Goal: Task Accomplishment & Management: Manage account settings

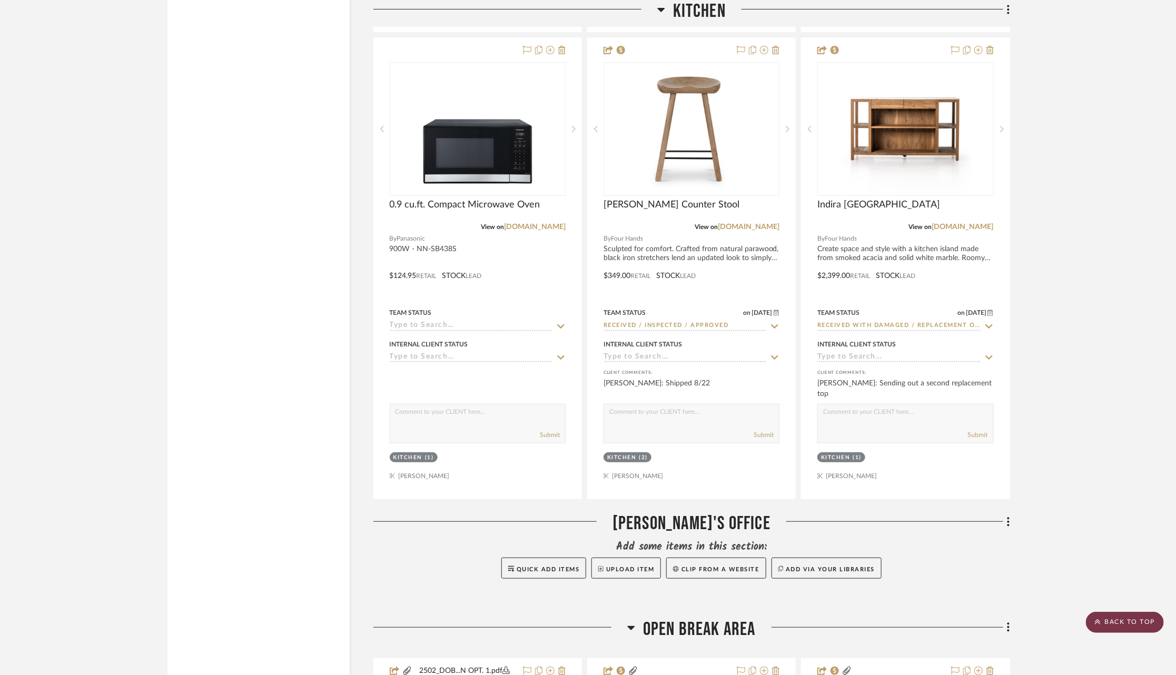
click at [1146, 626] on scroll-to-top-button "BACK TO TOP" at bounding box center [1125, 622] width 78 height 21
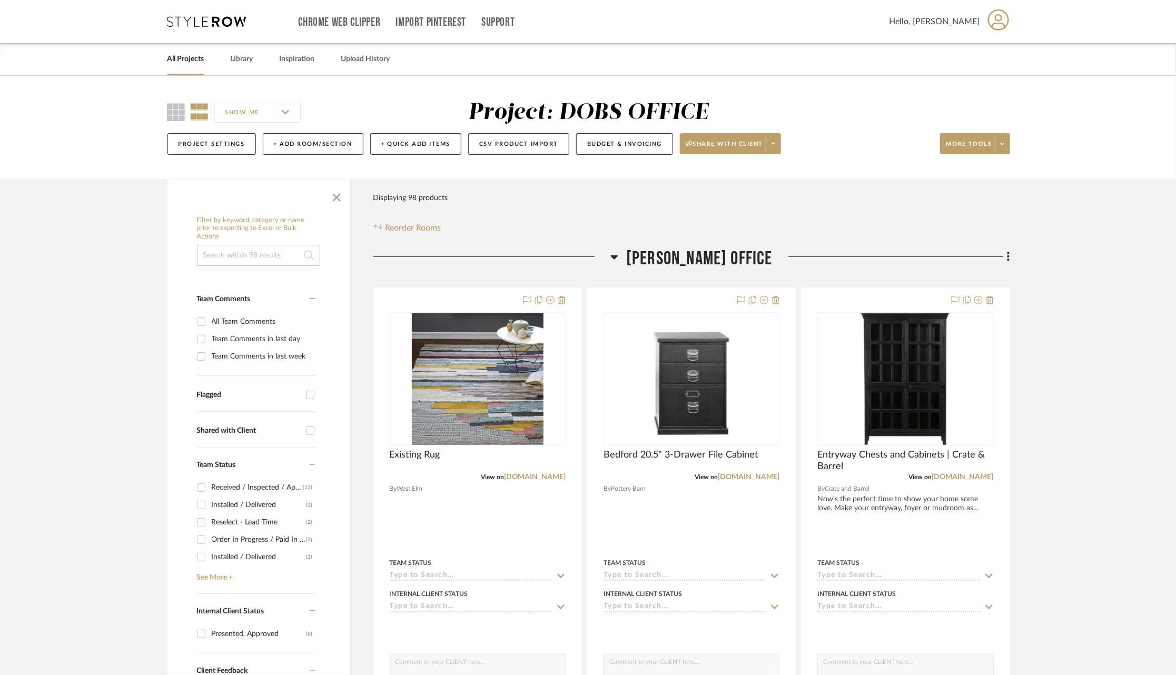
click at [181, 57] on link "All Projects" at bounding box center [185, 59] width 37 height 14
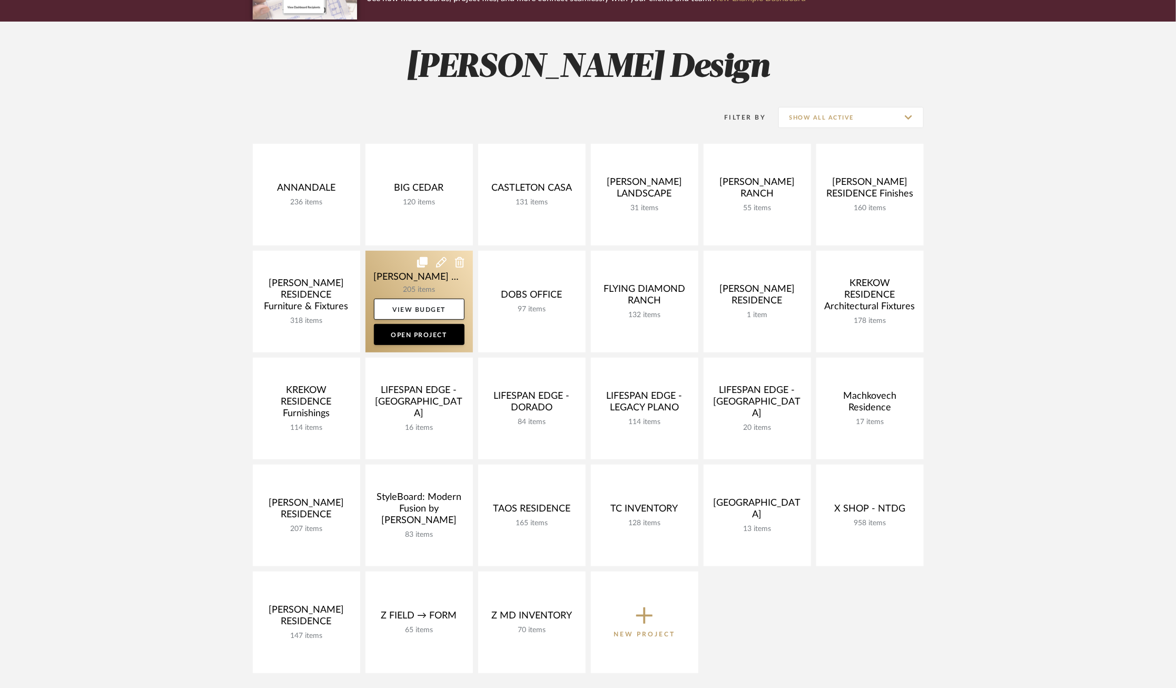
scroll to position [119, 0]
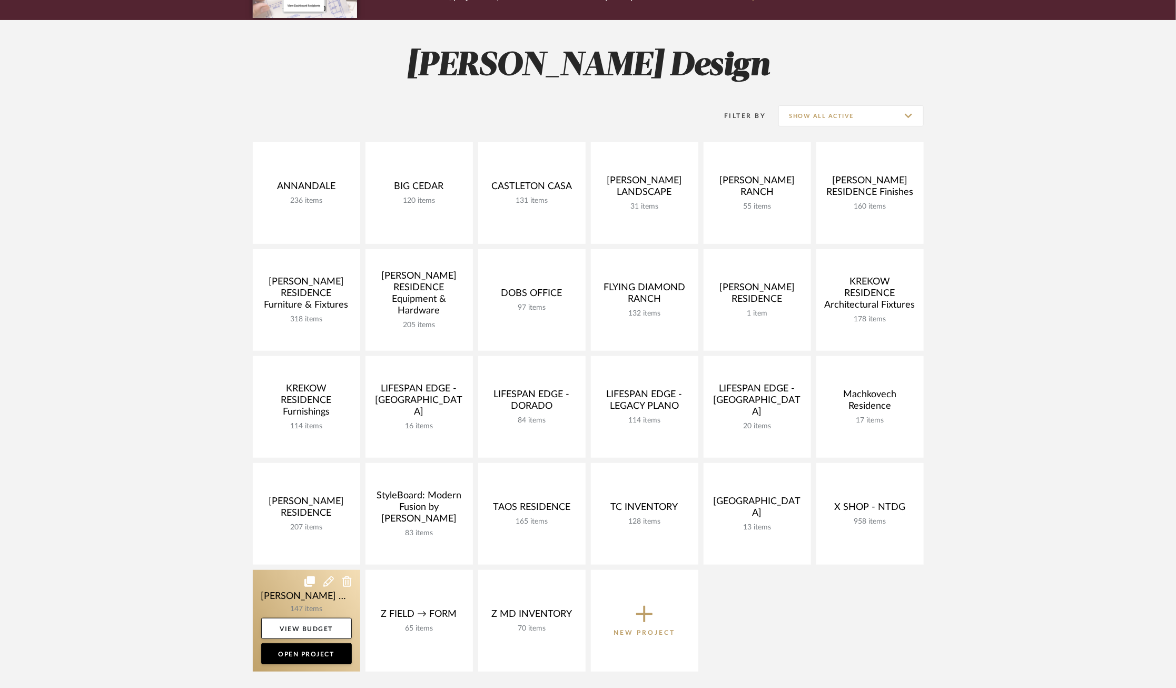
click at [281, 597] on link at bounding box center [306, 621] width 107 height 102
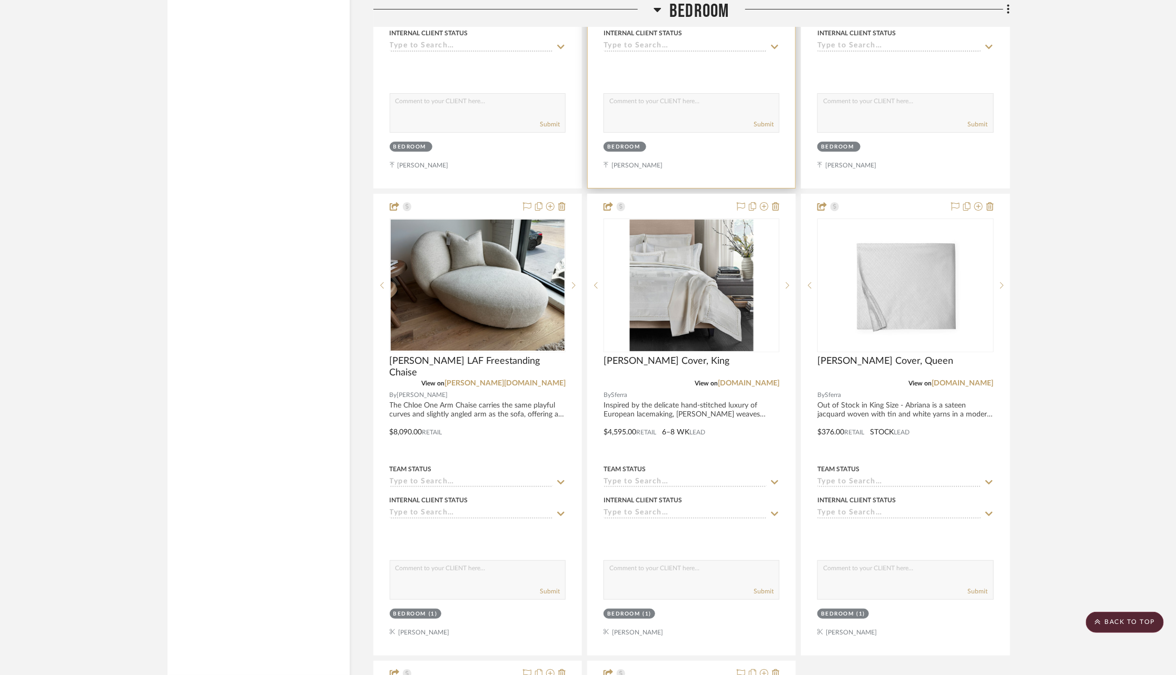
scroll to position [7026, 0]
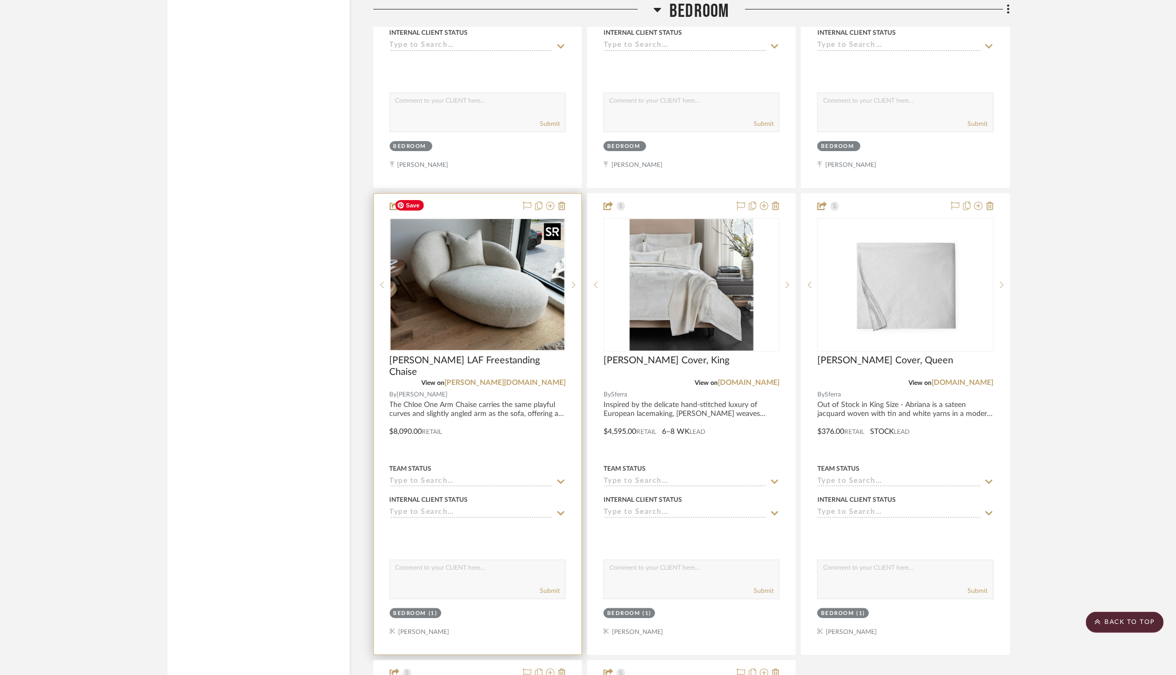
click at [0, 0] on img at bounding box center [0, 0] width 0 height 0
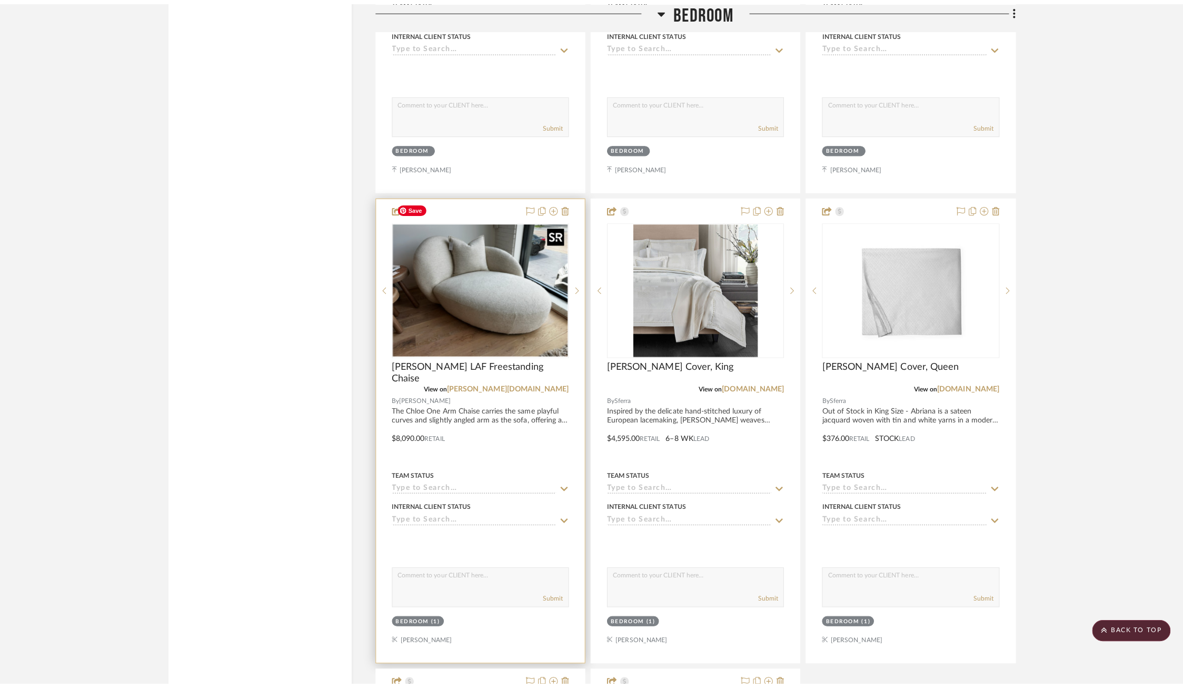
scroll to position [0, 0]
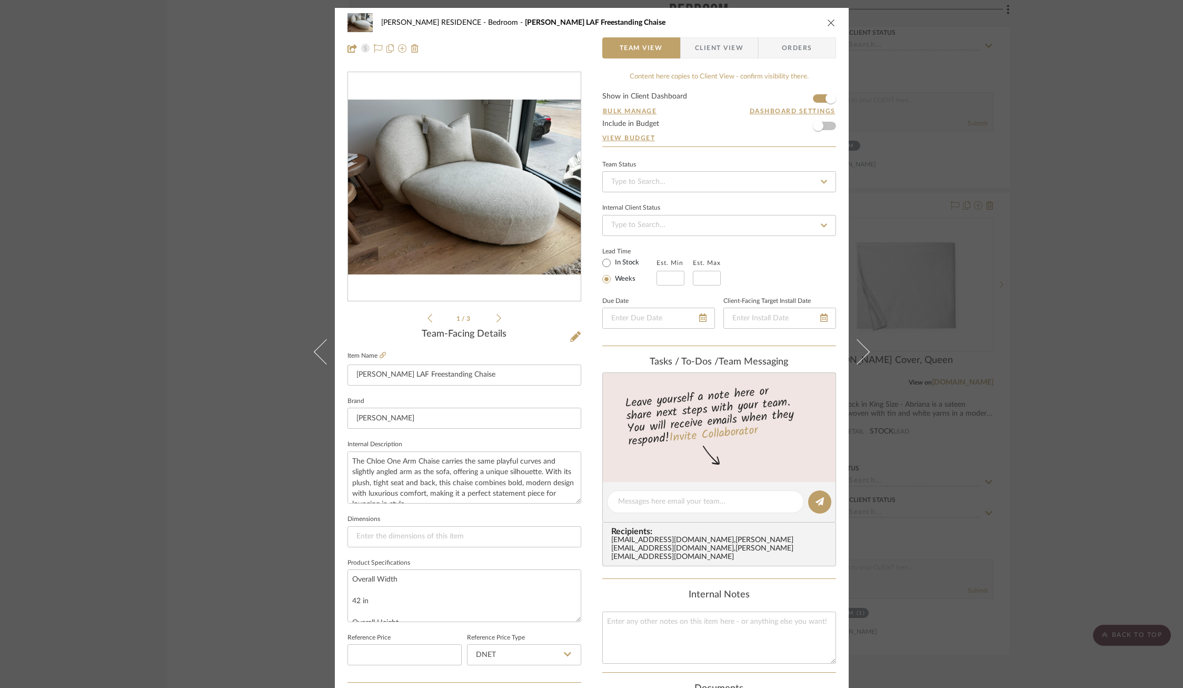
click at [1049, 304] on div "YANOFSKY RESIDENCE Bedroom Chloe LAF Freestanding Chaise Team View Client View …" at bounding box center [591, 344] width 1183 height 688
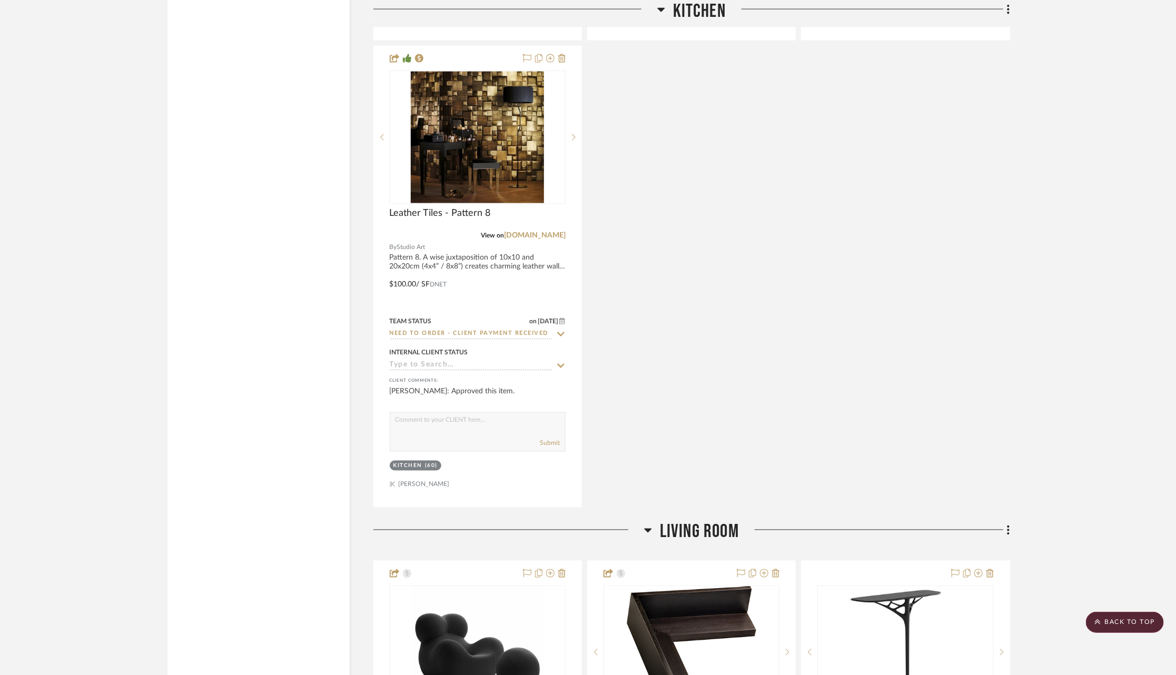
scroll to position [3204, 0]
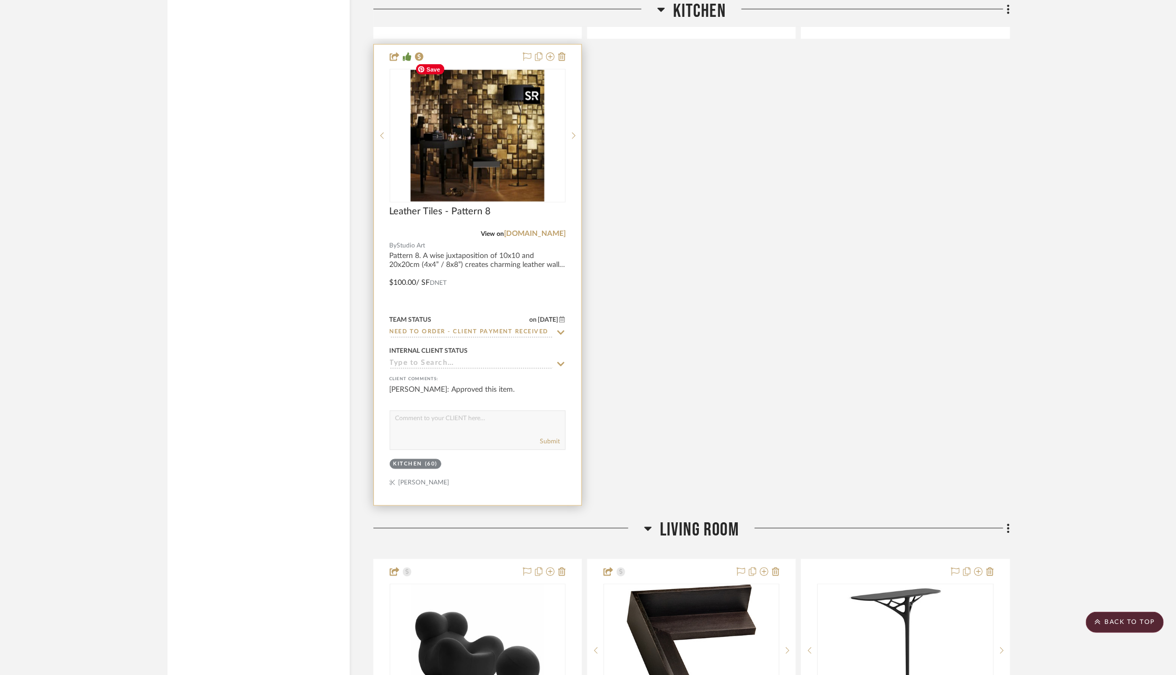
click at [0, 0] on img at bounding box center [0, 0] width 0 height 0
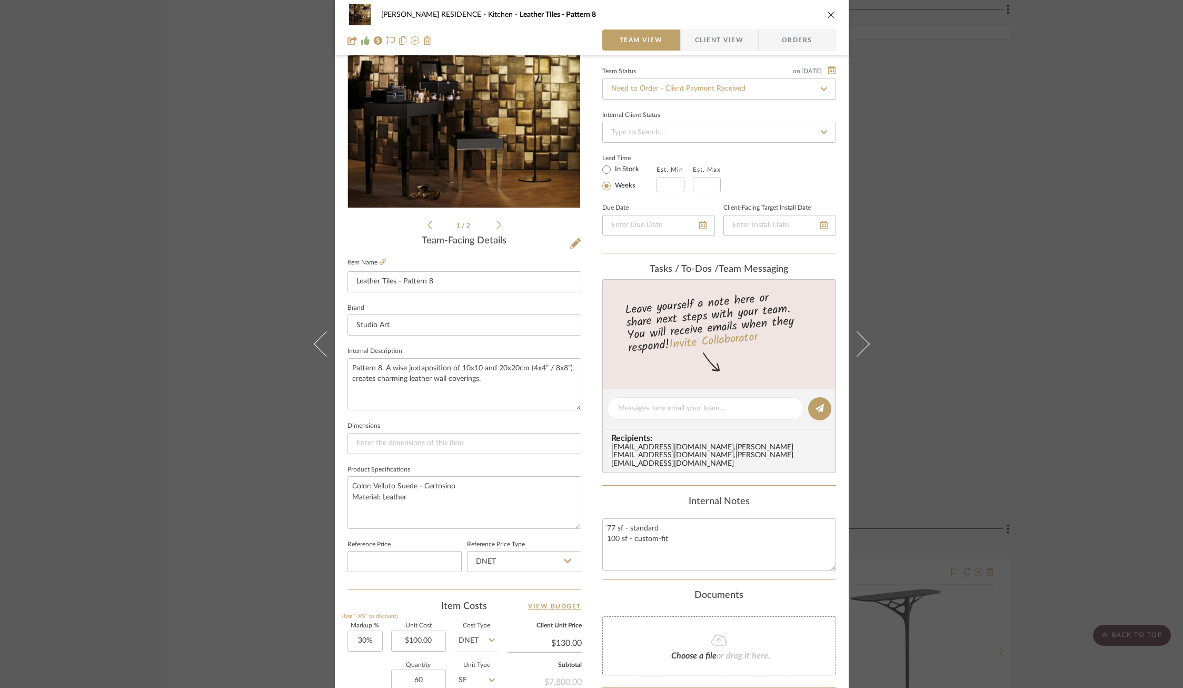
scroll to position [289, 0]
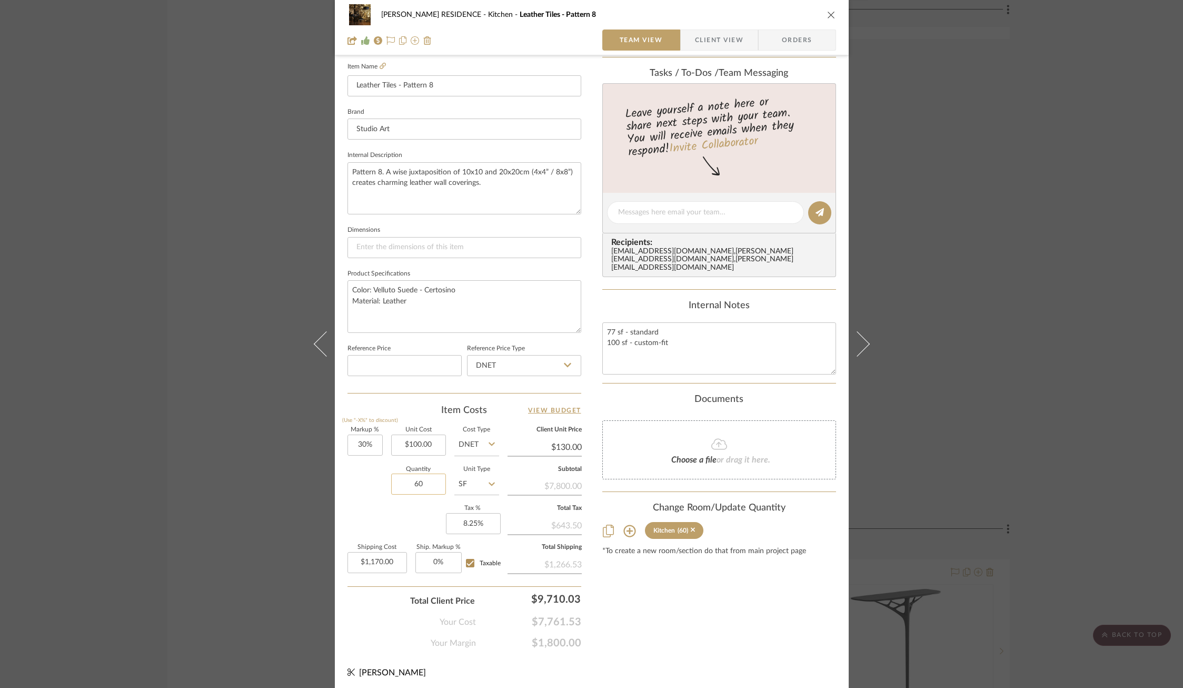
click at [416, 485] on input "60" at bounding box center [418, 483] width 55 height 21
type input "49.94"
click at [381, 502] on div "Markup % (Use "-X%" to discount) 30% Unit Cost $100.00 Cost Type DNET Client Un…" at bounding box center [465, 504] width 234 height 154
type input "$973.83"
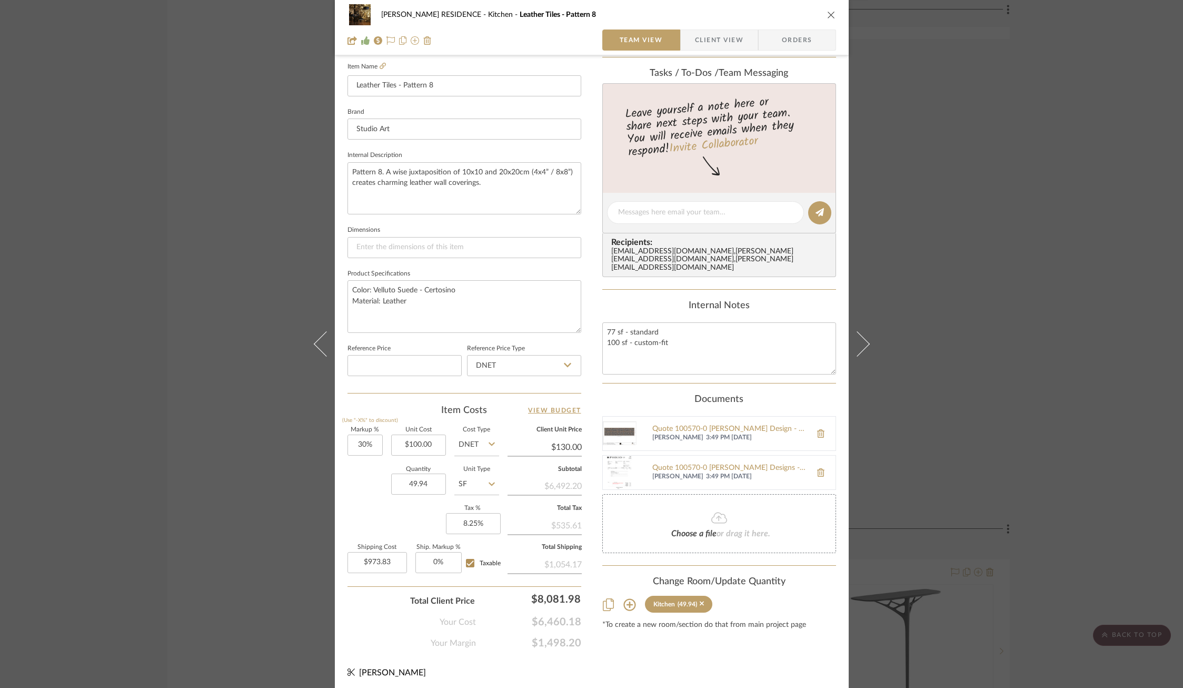
scroll to position [0, 0]
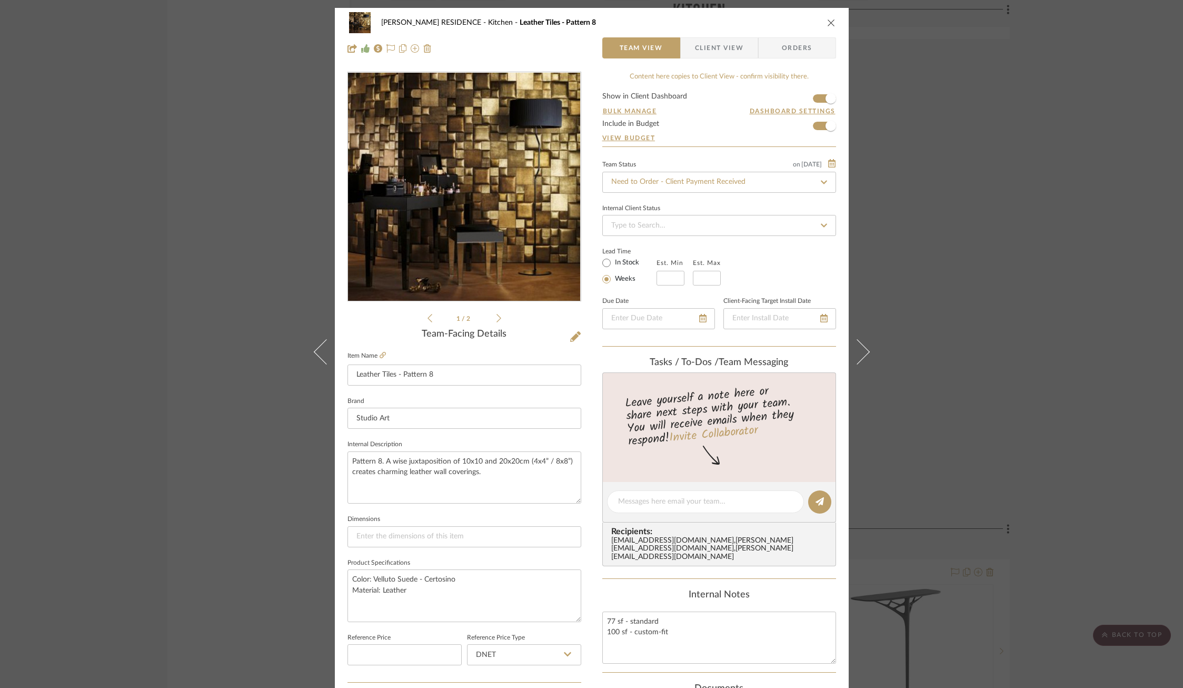
click at [825, 182] on icon at bounding box center [823, 182] width 9 height 7
click at [823, 181] on icon at bounding box center [823, 182] width 9 height 7
type input "[DATE]"
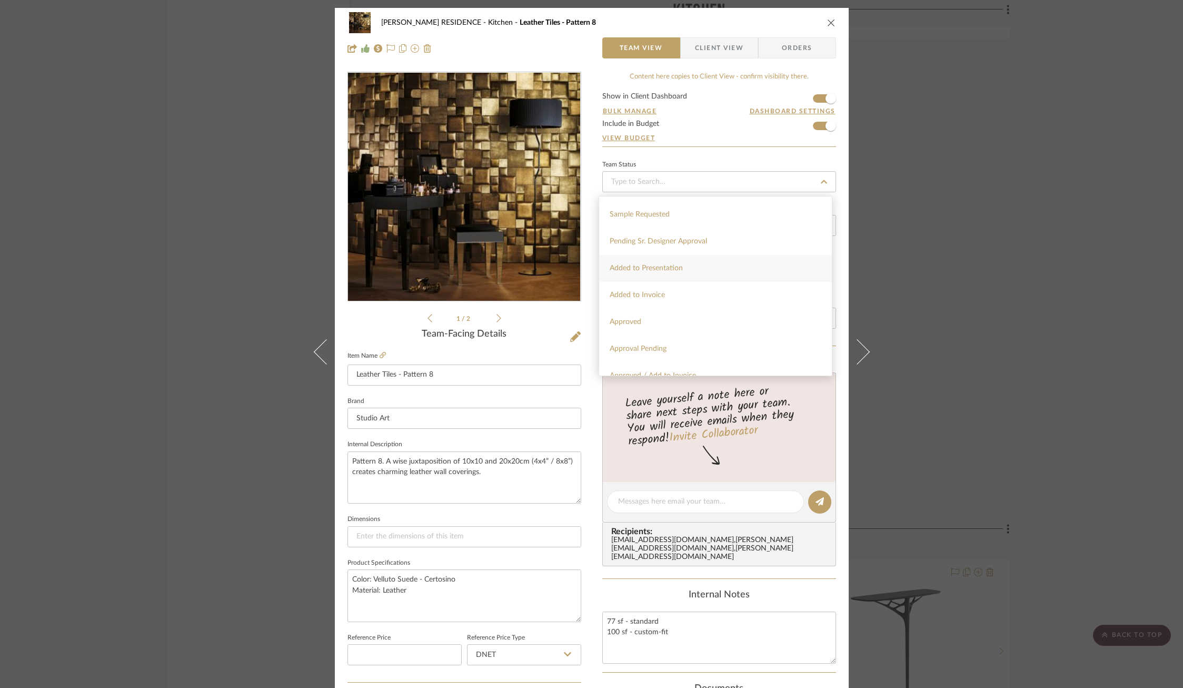
click at [665, 275] on div "Added to Presentation" at bounding box center [715, 268] width 233 height 27
type input "[DATE]"
type input "Added to Presentation"
click at [588, 305] on div "YANOFSKY RESIDENCE Kitchen Leather Tiles - Pattern 8 Team View Client View Orde…" at bounding box center [592, 494] width 514 height 973
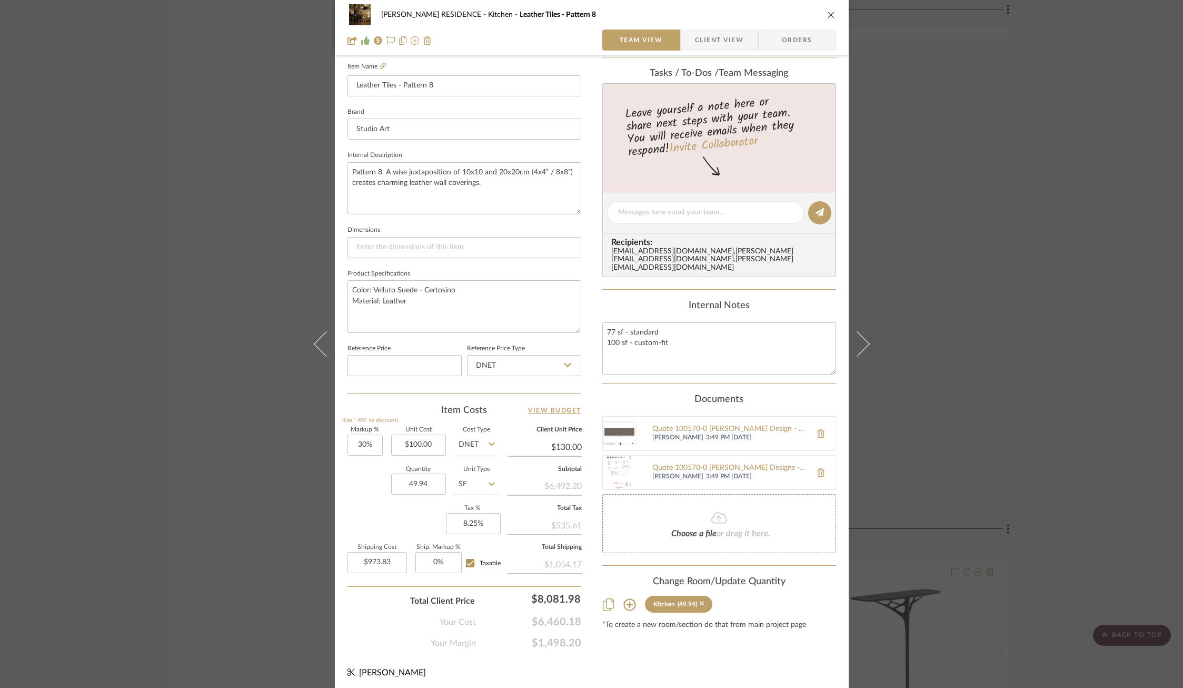
scroll to position [0, 0]
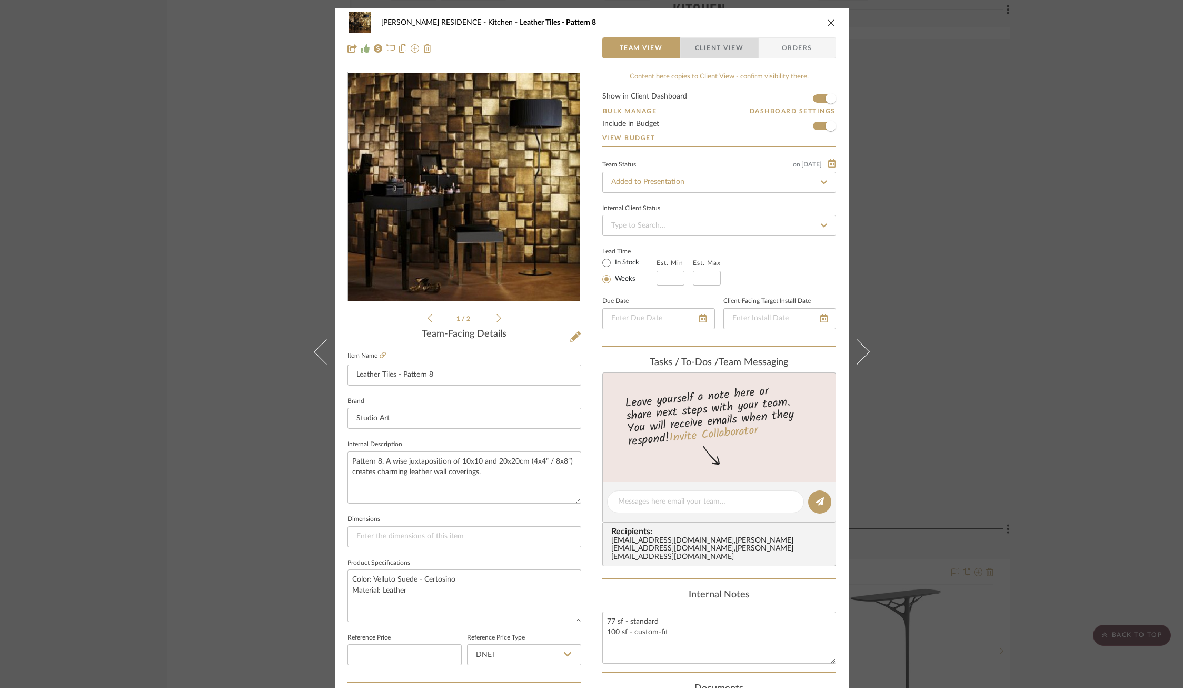
click at [717, 44] on span "Client View" at bounding box center [719, 47] width 48 height 21
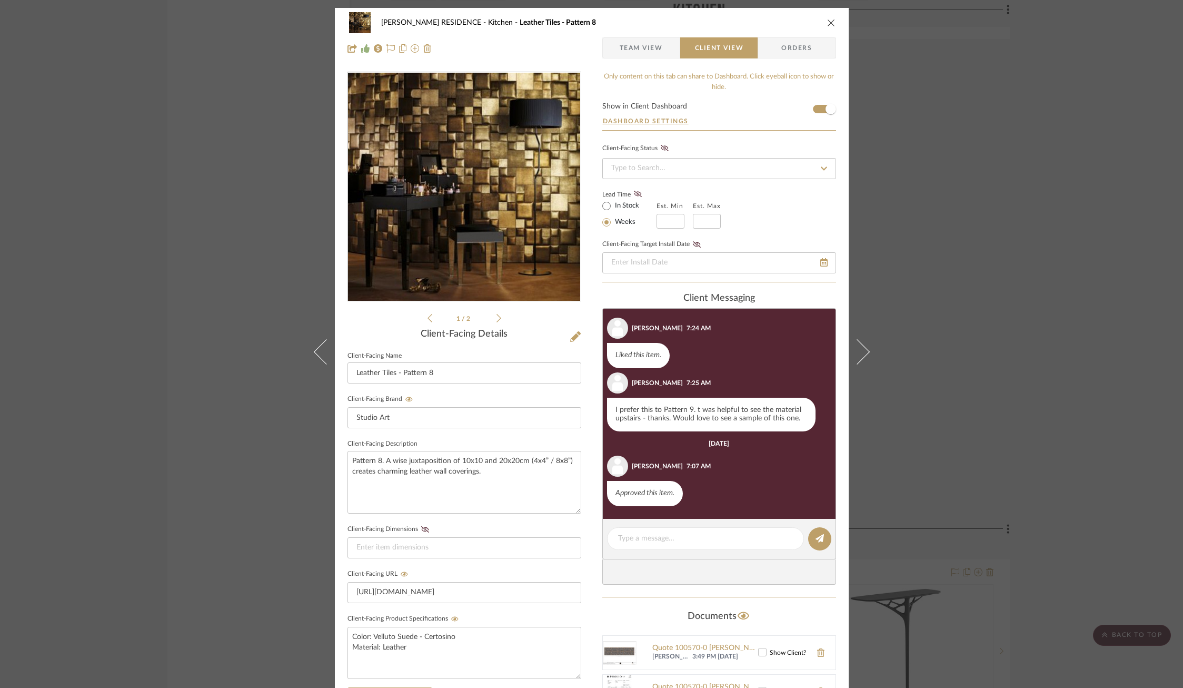
scroll to position [193, 0]
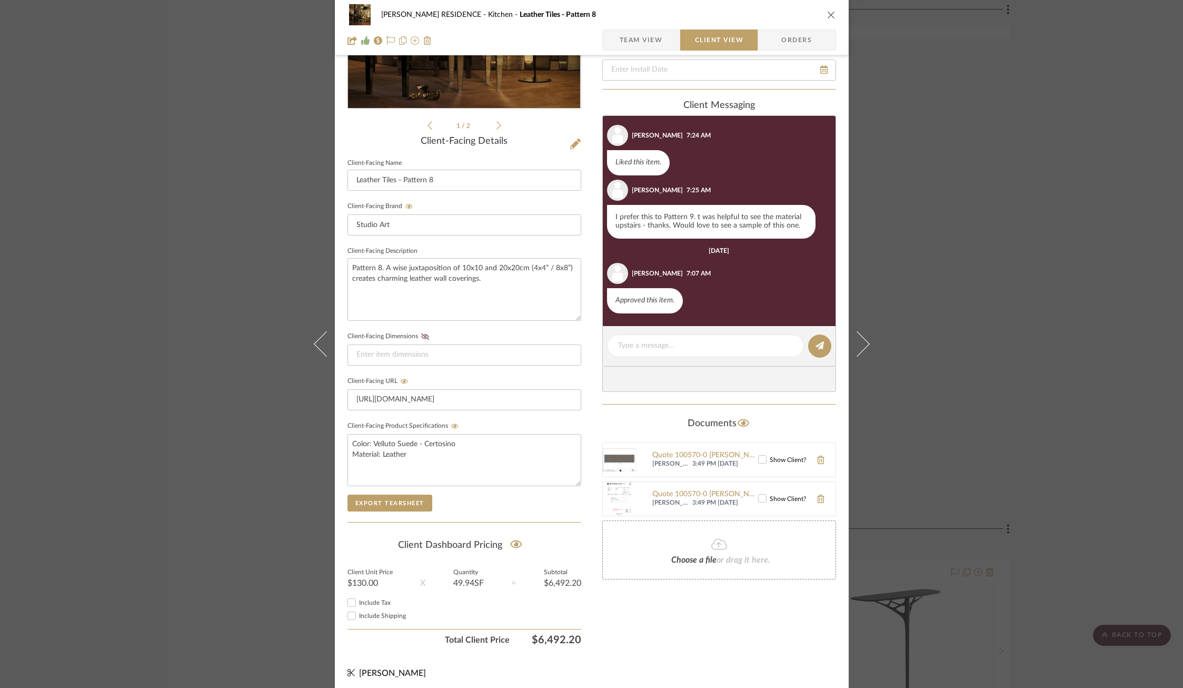
click at [964, 389] on div "YANOFSKY RESIDENCE Kitchen Leather Tiles - Pattern 8 Team View Client View Orde…" at bounding box center [591, 344] width 1183 height 688
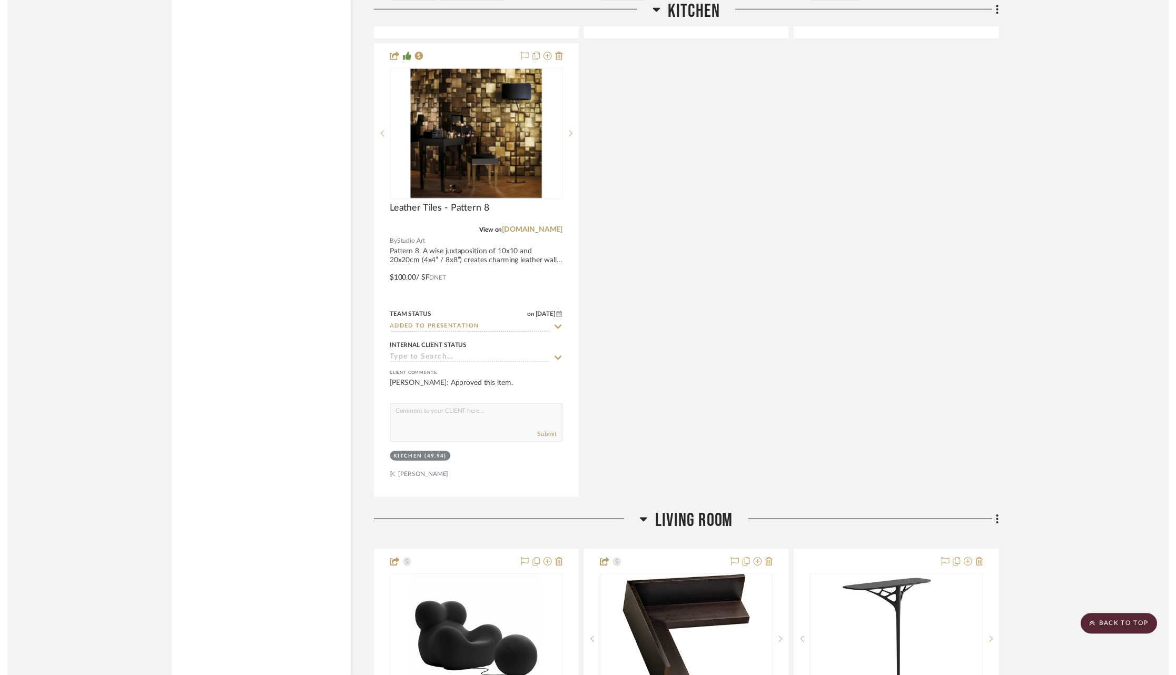
scroll to position [3204, 0]
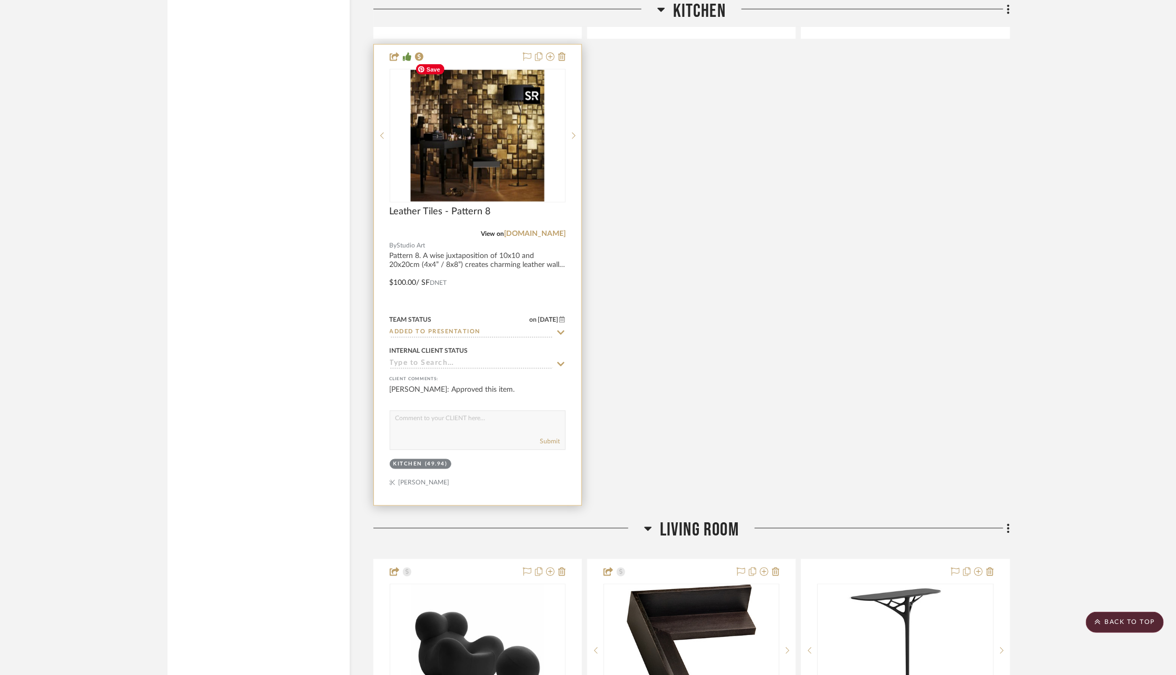
click at [467, 130] on img "0" at bounding box center [478, 136] width 134 height 132
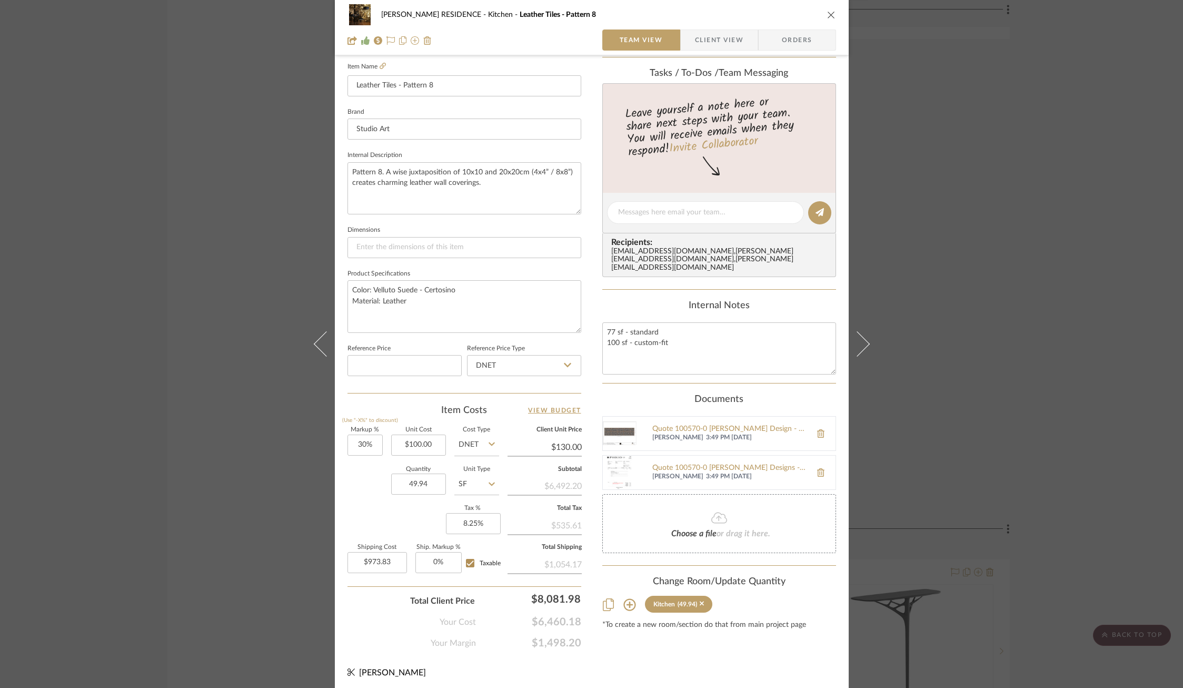
scroll to position [0, 0]
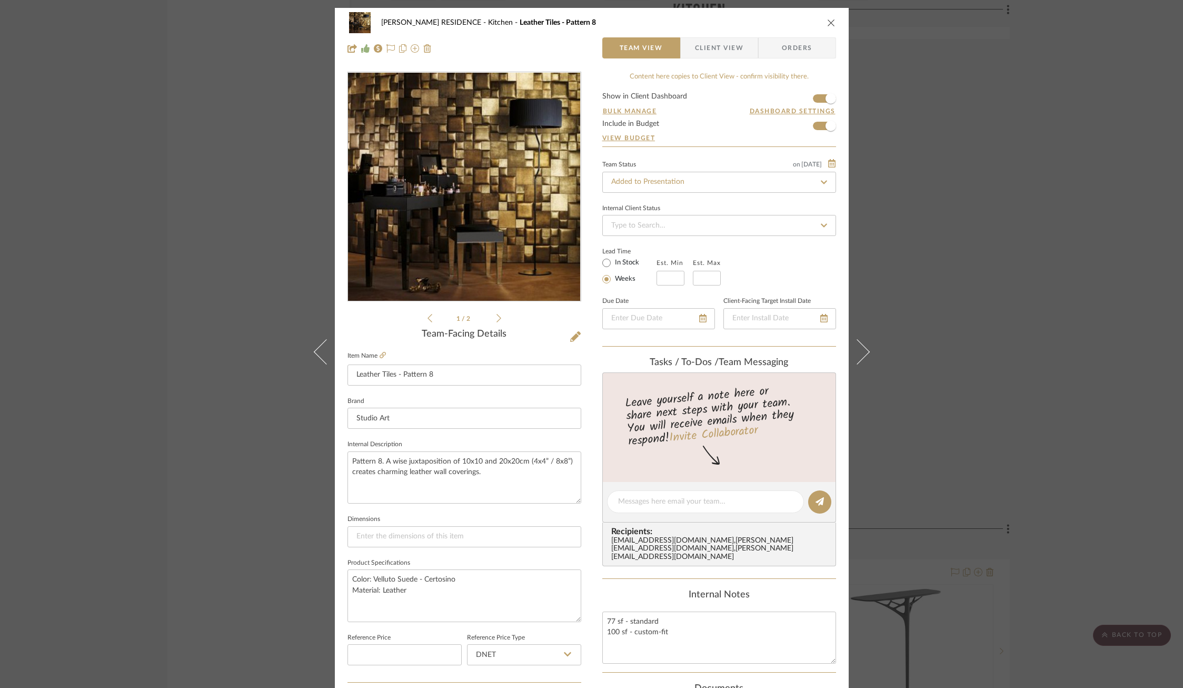
click at [829, 22] on icon "close" at bounding box center [831, 22] width 8 height 8
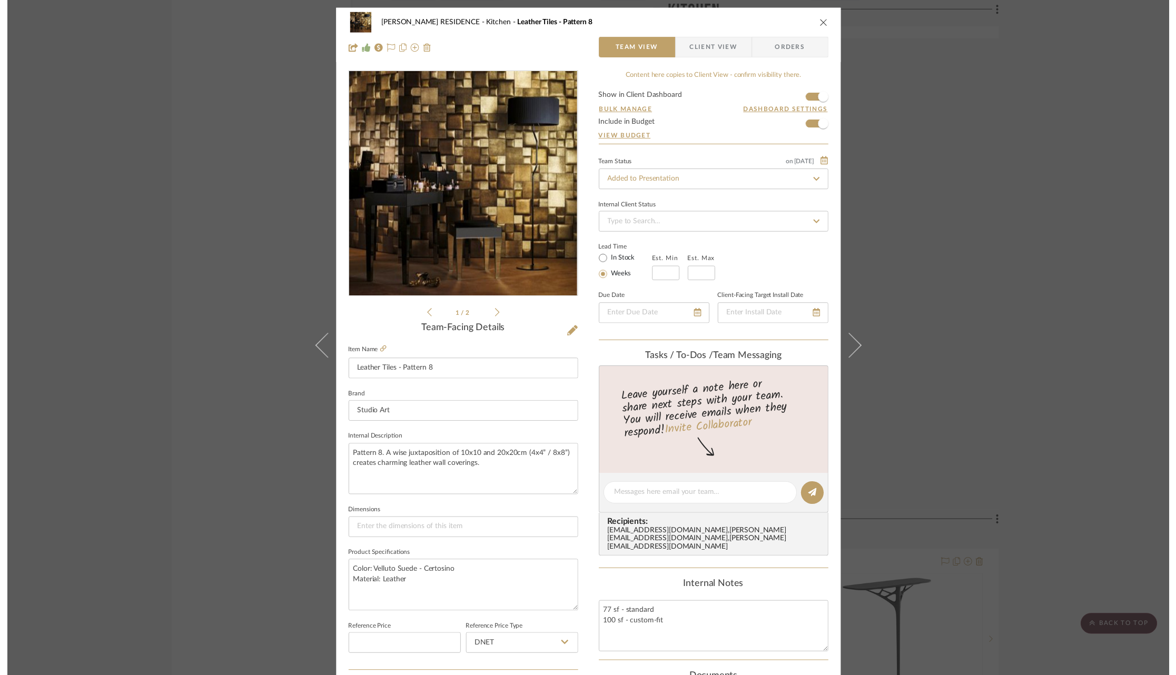
scroll to position [3204, 0]
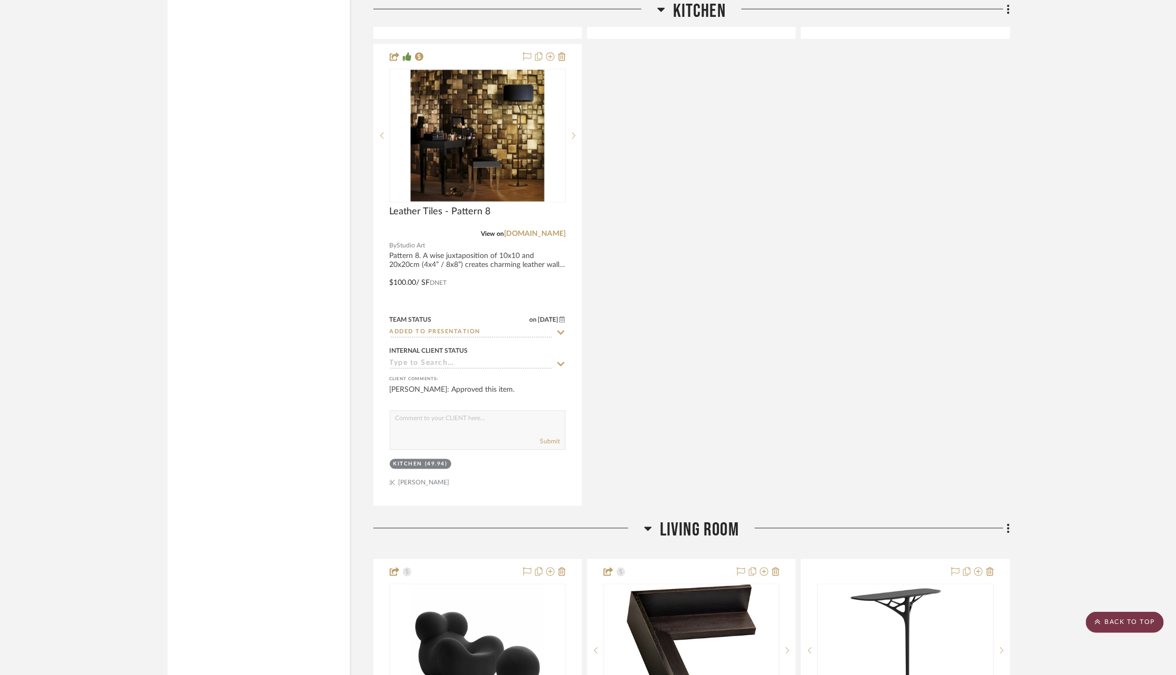
click at [1140, 618] on scroll-to-top-button "BACK TO TOP" at bounding box center [1125, 622] width 78 height 21
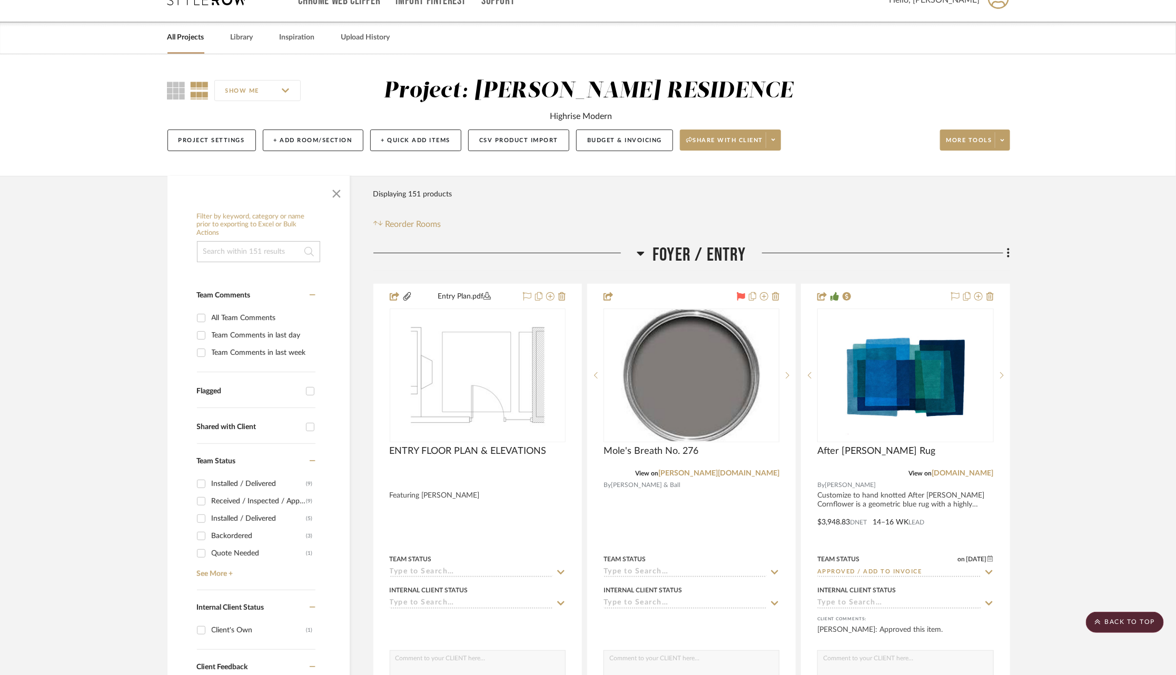
scroll to position [0, 0]
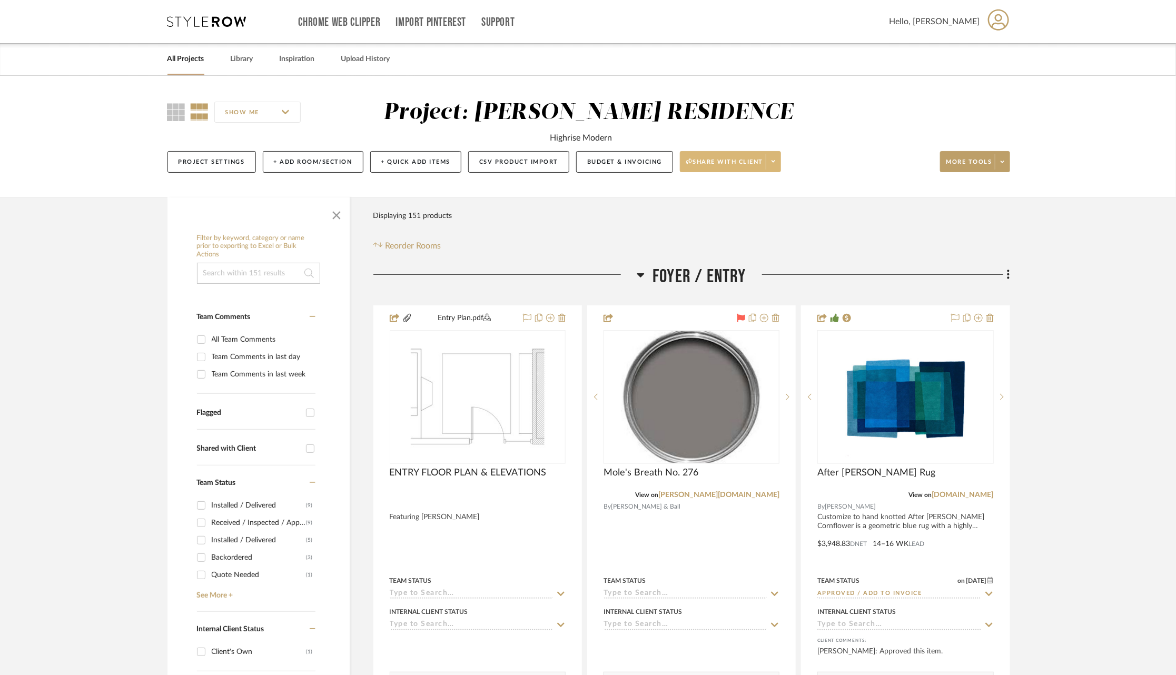
click at [775, 160] on span at bounding box center [773, 162] width 15 height 16
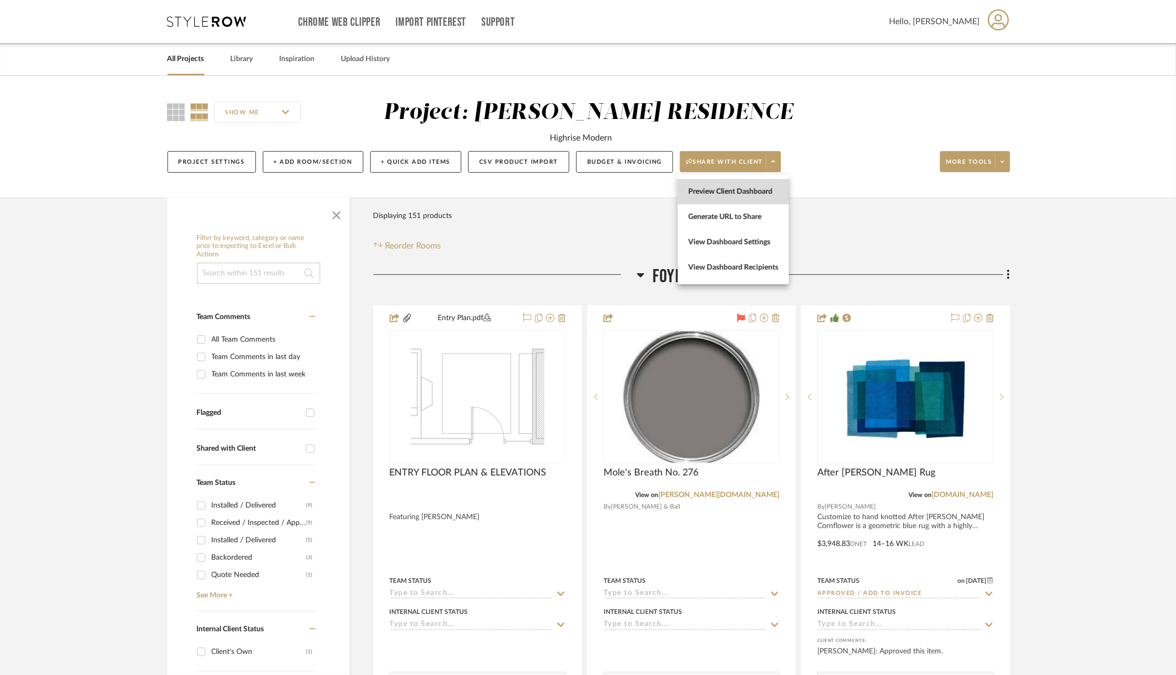
click at [731, 189] on span "Preview Client Dashboard" at bounding box center [733, 191] width 90 height 9
click at [228, 164] on button "Project Settings" at bounding box center [211, 162] width 88 height 22
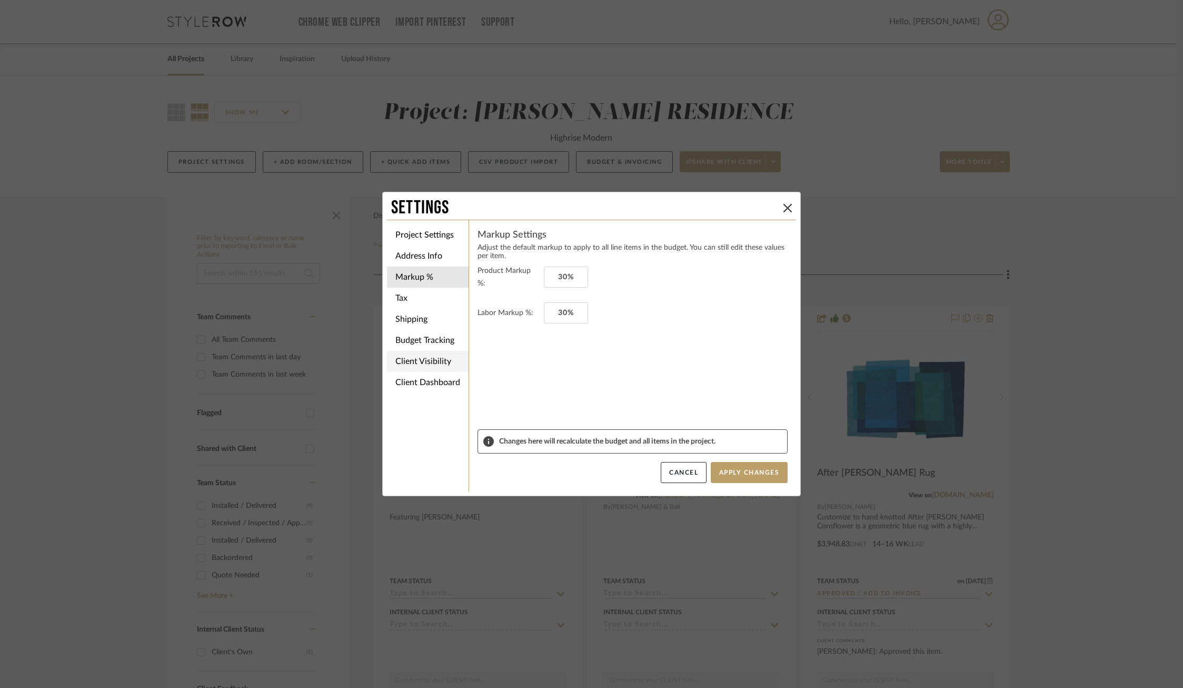
click at [436, 359] on li "Client Visibility" at bounding box center [428, 361] width 82 height 21
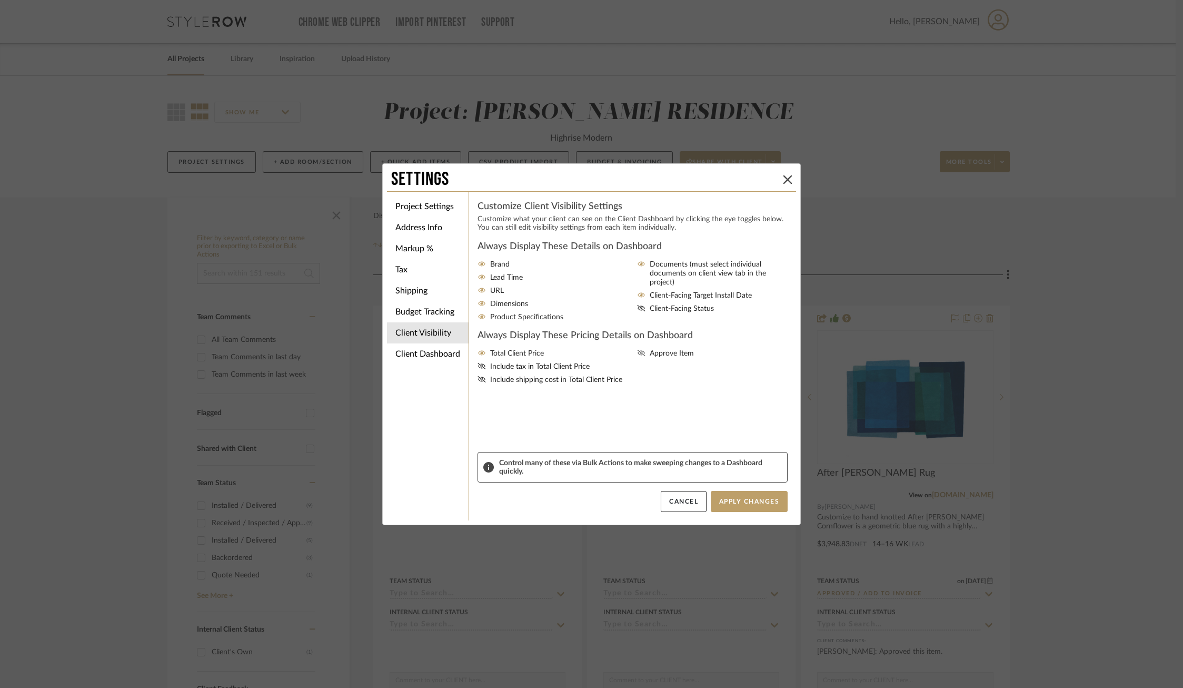
click at [637, 352] on icon at bounding box center [641, 353] width 8 height 6
click at [0, 0] on input "Approve Item" at bounding box center [0, 0] width 0 height 0
click at [748, 496] on button "Apply Changes" at bounding box center [749, 501] width 77 height 21
click at [748, 500] on button "Apply Changes" at bounding box center [749, 501] width 77 height 21
click at [787, 181] on icon at bounding box center [788, 179] width 8 height 8
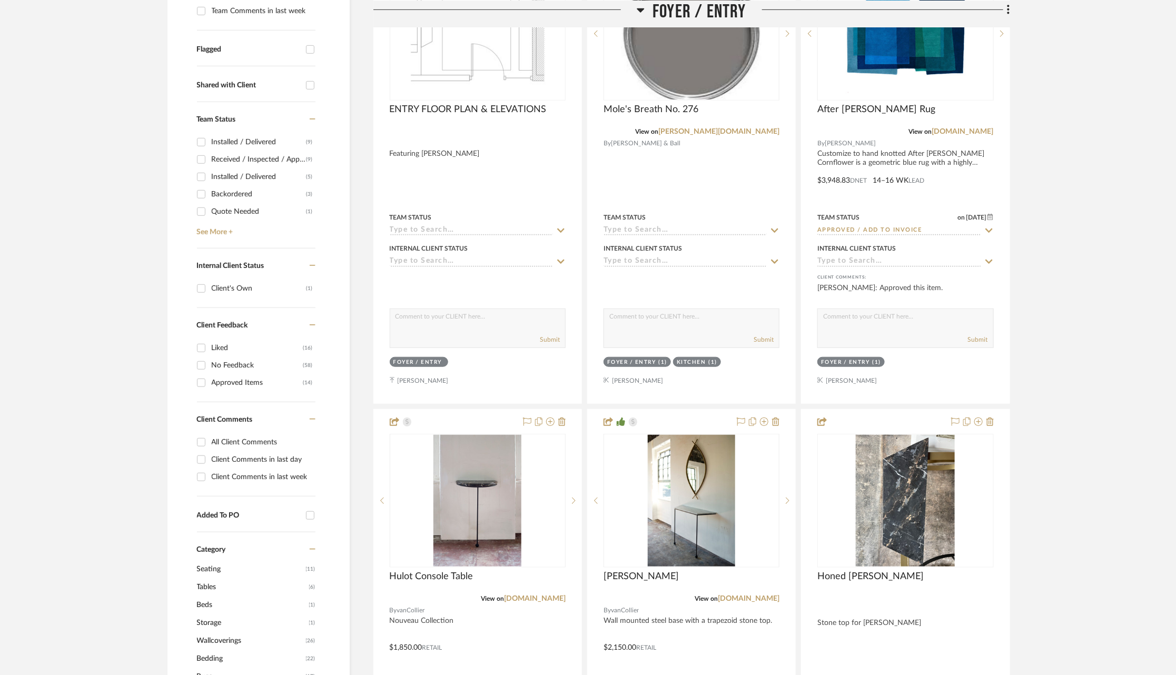
scroll to position [367, 0]
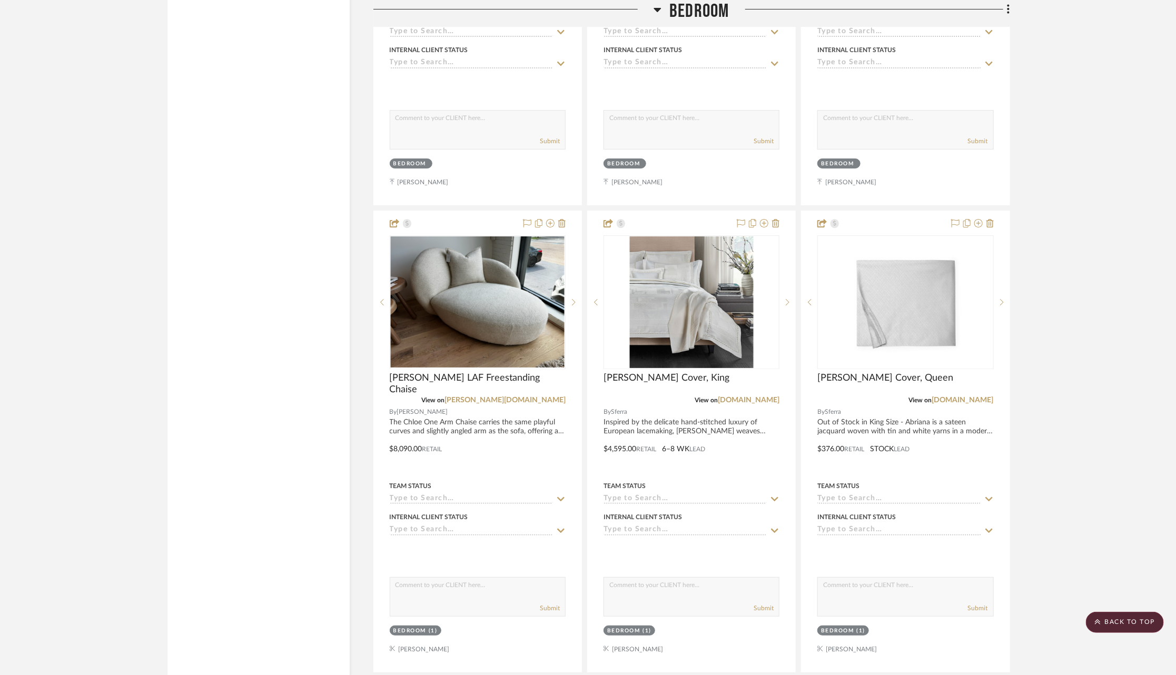
scroll to position [7003, 0]
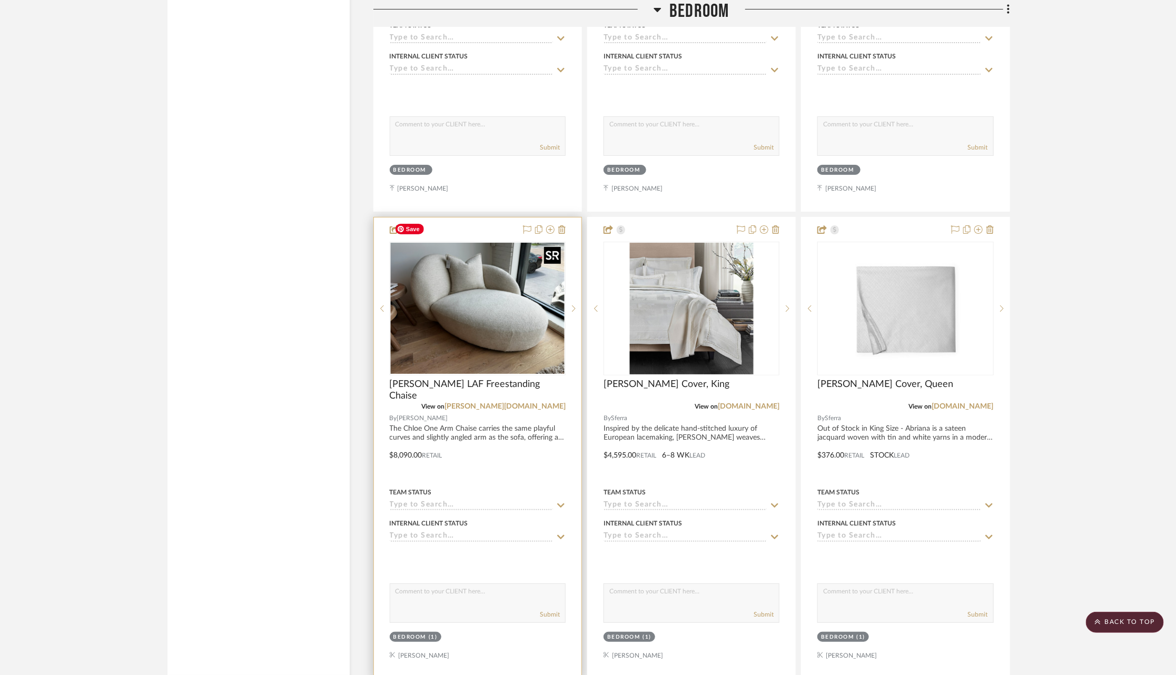
click at [509, 302] on img "0" at bounding box center [478, 308] width 174 height 131
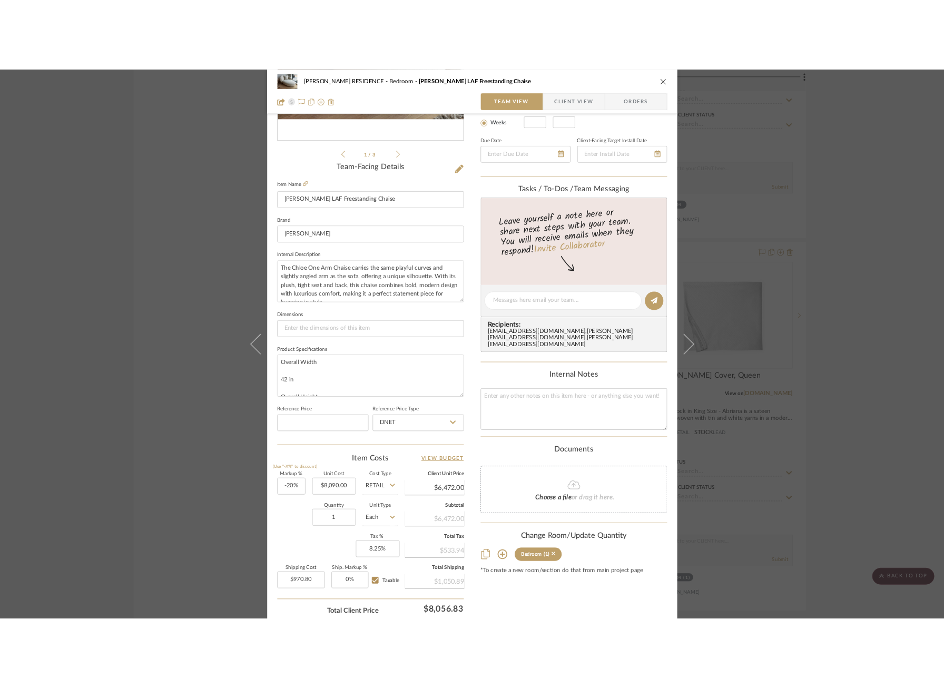
scroll to position [220, 0]
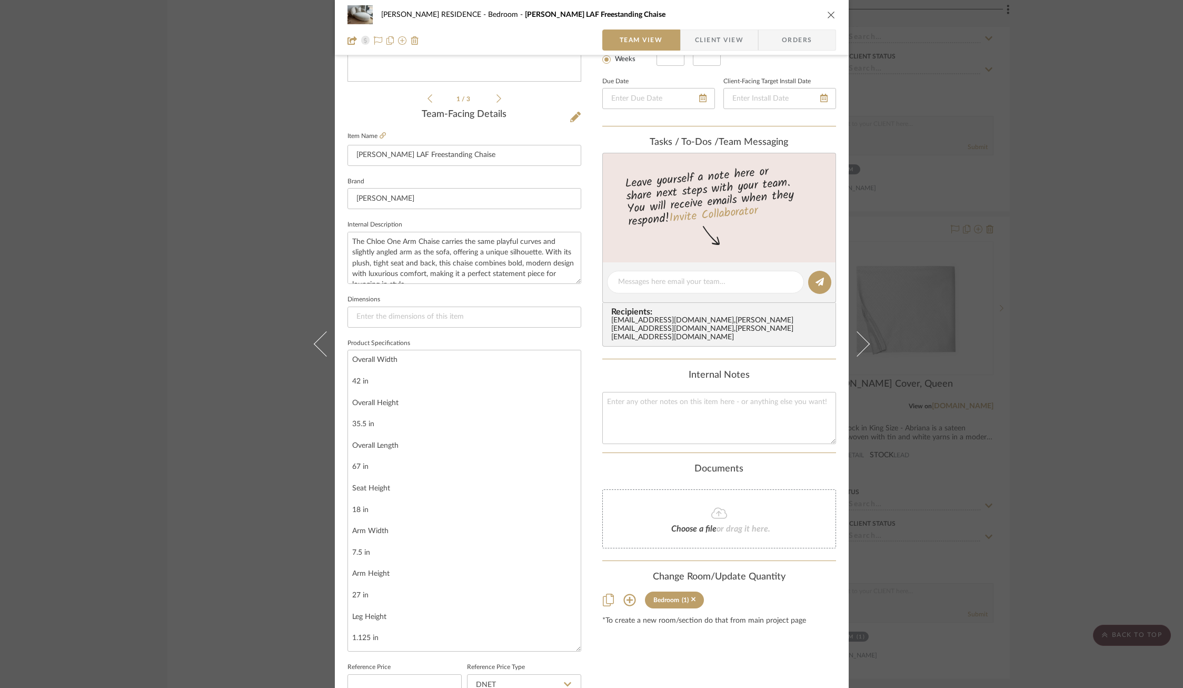
drag, startPoint x: 573, startPoint y: 397, endPoint x: 578, endPoint y: 657, distance: 260.7
click at [581, 658] on div "YANOFSKY RESIDENCE Bedroom Chloe LAF Freestanding Chaise Team View Client View …" at bounding box center [592, 399] width 514 height 1222
click at [365, 312] on input at bounding box center [465, 317] width 234 height 21
type input "42"W x 35.5"H x 67"L"
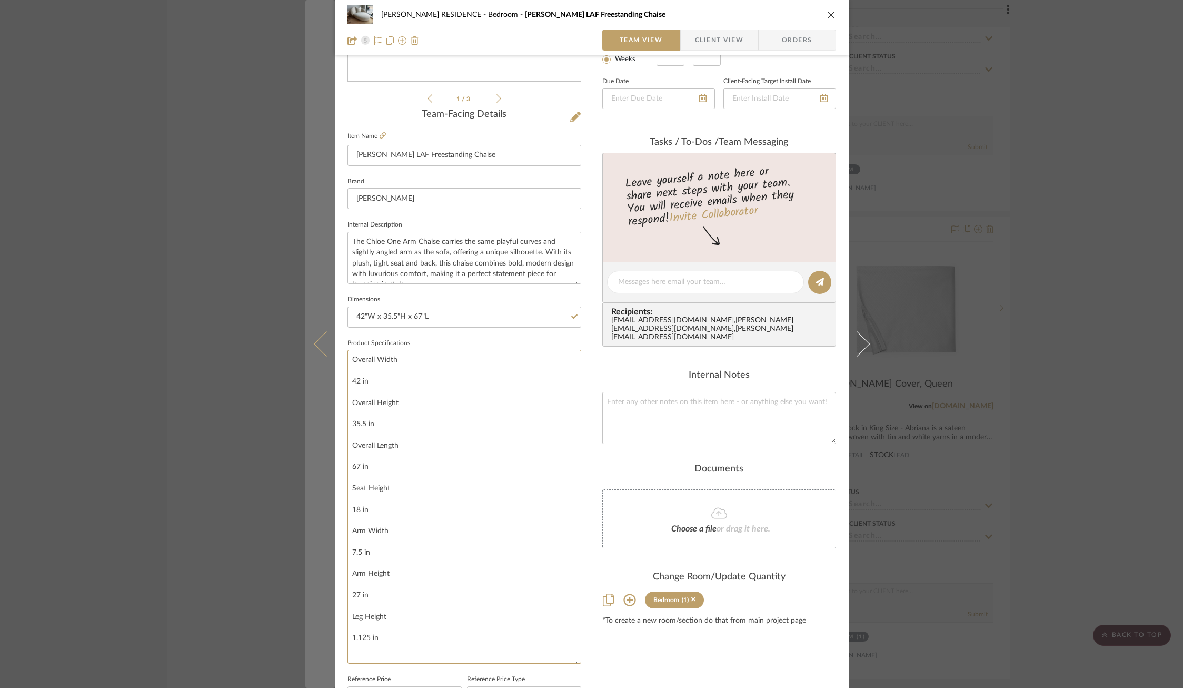
drag, startPoint x: 375, startPoint y: 468, endPoint x: 327, endPoint y: 333, distance: 143.1
click at [327, 333] on mat-dialog-content "YANOFSKY RESIDENCE Bedroom Chloe LAF Freestanding Chaise Team View Client View …" at bounding box center [591, 405] width 573 height 1234
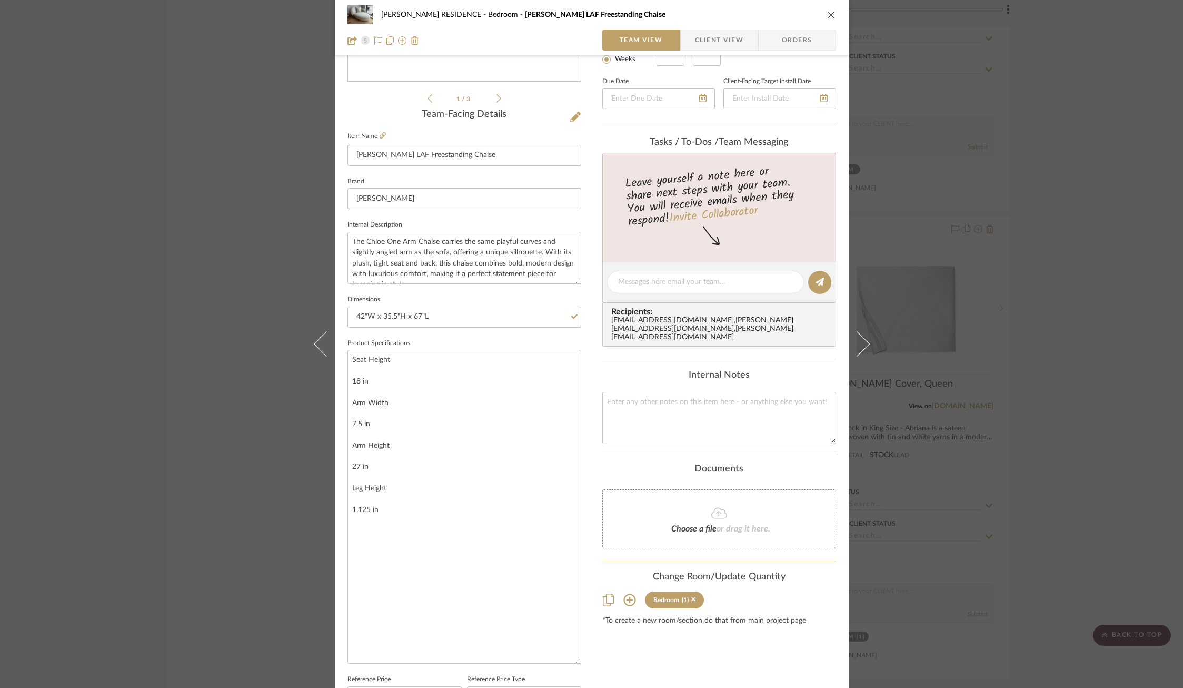
type textarea "Seat Height 18 in Arm Width 7.5 in Arm Height 27 in Leg Height 1.125 in"
click at [383, 131] on fieldset "Item Name Chloe LAF Freestanding Chaise" at bounding box center [465, 147] width 234 height 37
click at [470, 311] on input "42"W x 35.5"H x 67"L" at bounding box center [465, 317] width 234 height 21
click at [391, 359] on textarea "Seat Height 18 in Arm Width 7.5 in Arm Height 27 in Leg Height 1.125 in" at bounding box center [465, 507] width 234 height 314
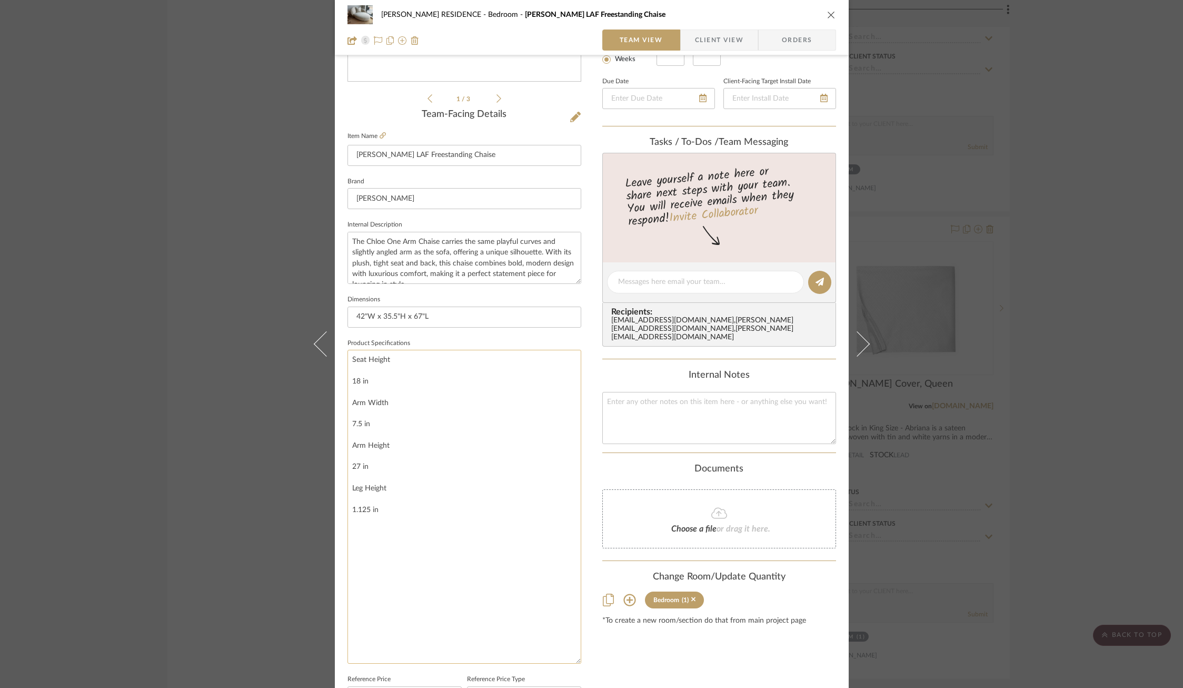
click at [349, 381] on textarea "Seat Height 18 in Arm Width 7.5 in Arm Height 27 in Leg Height 1.125 in" at bounding box center [465, 507] width 234 height 314
click at [411, 356] on textarea "Seat Height: 18 in Arm Width 7.5 in Arm Height 27 in Leg Height 1.125 in" at bounding box center [465, 507] width 234 height 314
click at [349, 381] on textarea "Seat Height: 18" Arm Width 7.5 in Arm Height 27 in Leg Height 1.125 in" at bounding box center [465, 507] width 234 height 314
click at [349, 390] on textarea "Seat Height: 18" Arm Width 7.5 in Arm Height 27 in Leg Height 1.125 in" at bounding box center [465, 507] width 234 height 314
click at [426, 369] on textarea "Seat Height: 18" Arm Width: 7.5 in Arm Height 27 in Leg Height 1.125 in" at bounding box center [465, 507] width 234 height 314
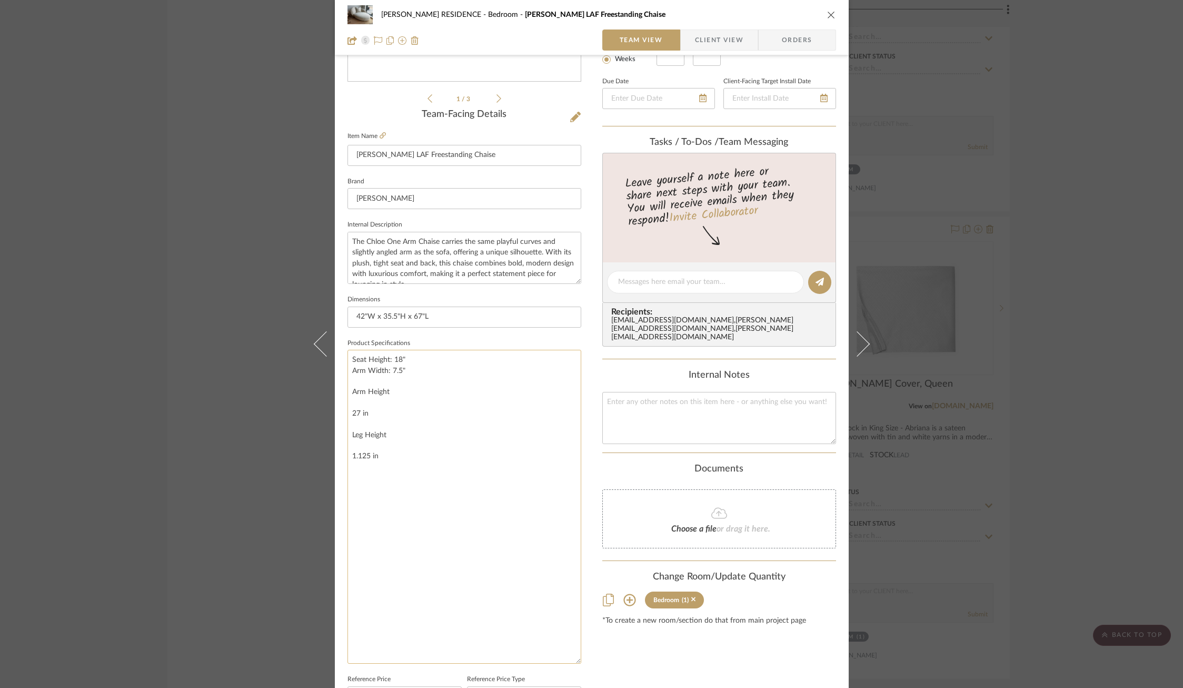
click at [349, 390] on textarea "Seat Height: 18" Arm Width: 7.5" Arm Height 27 in Leg Height 1.125 in" at bounding box center [465, 507] width 234 height 314
click at [352, 403] on textarea "Seat Height: 18" Arm Width: 7.5" Arm Height 27 in Leg Height 1.125 in" at bounding box center [465, 507] width 234 height 314
click at [418, 384] on textarea "Seat Height: 18" Arm Width: 7.5" Arm Height: 27 in Leg Height 1.125 in" at bounding box center [465, 507] width 234 height 314
click at [411, 373] on textarea "Seat Height: 18" Arm Width: 7.5" Arm Height: 27 in Leg Height 1.125 in" at bounding box center [465, 507] width 234 height 314
click at [351, 401] on textarea "Seat Height: 18" Arm Width: 7.5" Arm Height: 27" Leg Height 1.125 in" at bounding box center [465, 507] width 234 height 314
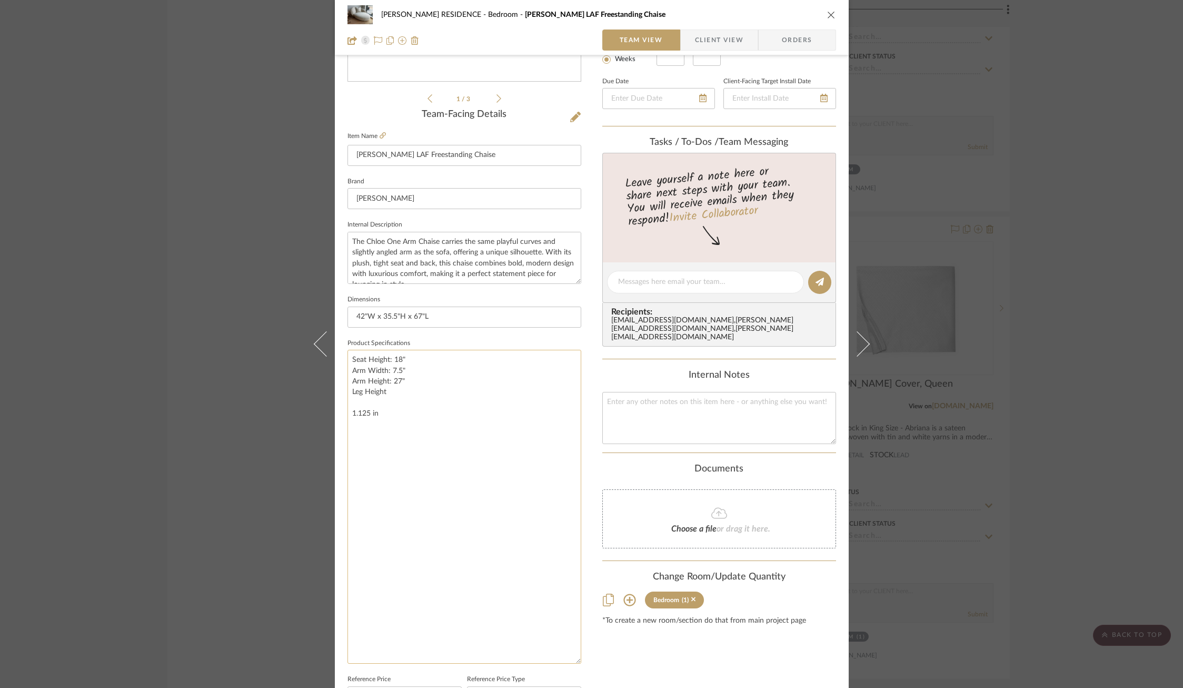
click at [348, 411] on textarea "Seat Height: 18" Arm Width: 7.5" Arm Height: 27" Leg Height 1.125 in" at bounding box center [465, 507] width 234 height 314
click at [424, 391] on textarea "Seat Height: 18" Arm Width: 7.5" Arm Height: 27" Leg Height: 1.125 in" at bounding box center [465, 507] width 234 height 314
type textarea "Seat Height: 18" Arm Width: 7.5" Arm Height: 27" Leg Height: 1.125""
click at [590, 412] on div "YANOFSKY RESIDENCE Bedroom Chloe LAF Freestanding Chaise Team View Client View …" at bounding box center [592, 405] width 514 height 1234
drag, startPoint x: 572, startPoint y: 280, endPoint x: 592, endPoint y: 277, distance: 20.2
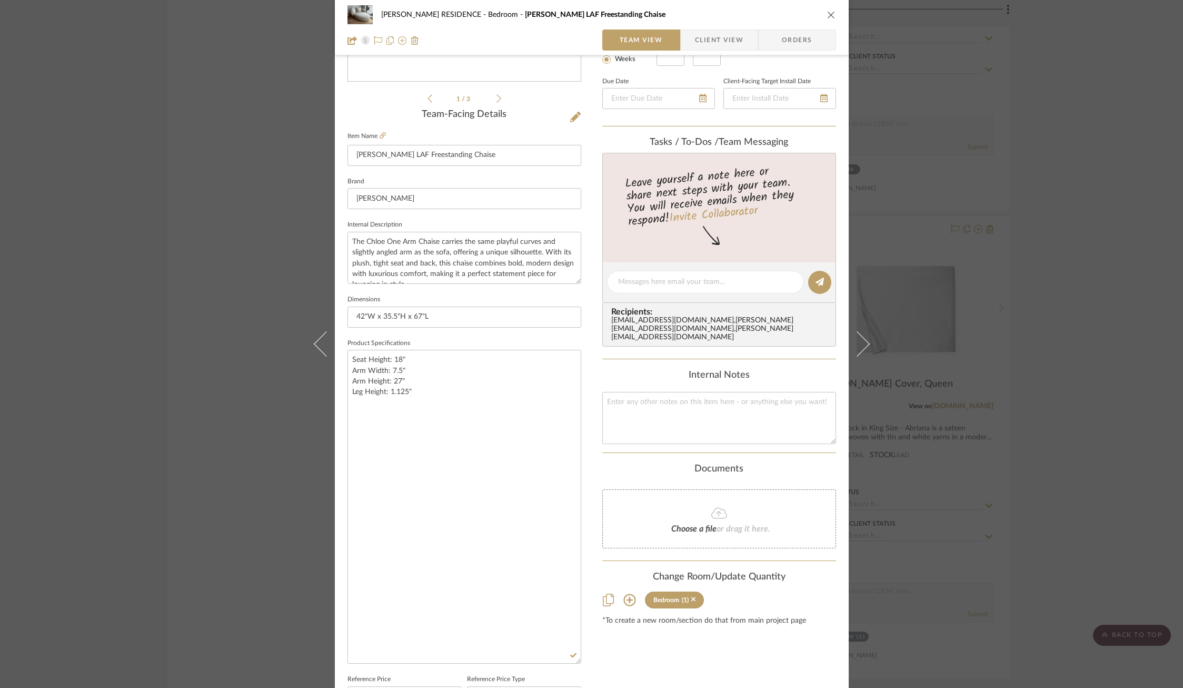
click at [592, 277] on div "YANOFSKY RESIDENCE Bedroom Chloe LAF Freestanding Chaise Team View Client View …" at bounding box center [592, 405] width 514 height 1234
click at [380, 132] on icon at bounding box center [383, 135] width 6 height 6
click at [416, 413] on textarea "Seat Height: 18" Arm Width: 7.5" Arm Height: 27" Leg Height: 1.125"" at bounding box center [465, 507] width 234 height 314
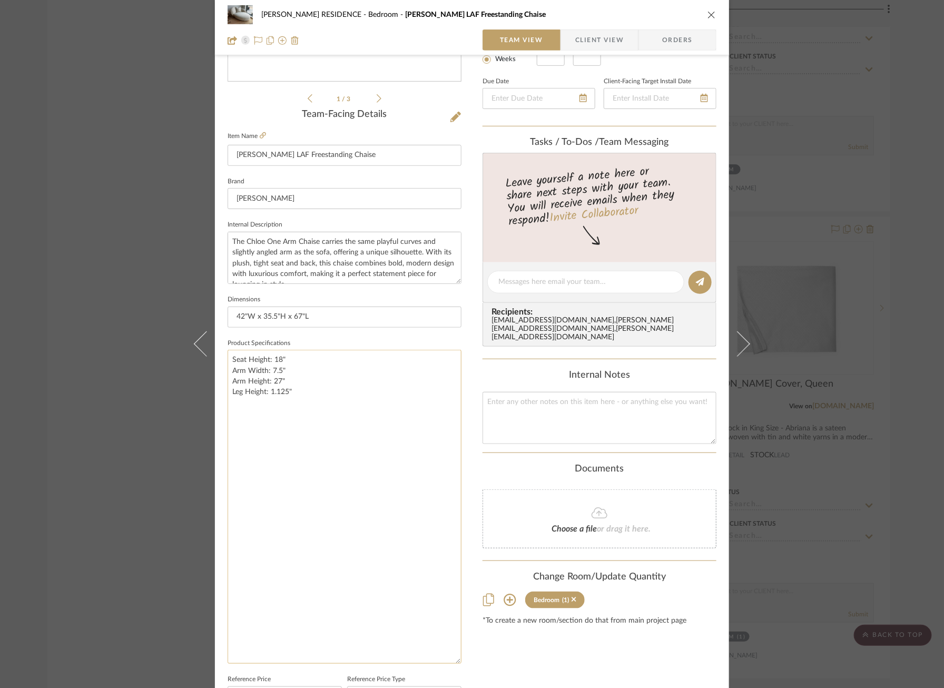
click at [267, 414] on textarea "Seat Height: 18" Arm Width: 7.5" Arm Height: 27" Leg Height: 1.125"" at bounding box center [345, 507] width 234 height 314
click at [230, 357] on textarea "Seat Height: 18" Arm Width: 7.5" Arm Height: 27" Leg Height: 1.125"" at bounding box center [345, 507] width 234 height 314
click at [312, 373] on textarea "Leg: Upcycled Walnut - Dead Flat Finish Toss Pillow: Knife Edge Size: 24 x 24 Q…" at bounding box center [345, 507] width 234 height 314
click at [277, 383] on textarea "Leg: Upcycled Walnut - Dead Flat Finish Toss Pillow: Knife Edge Size: 24 x 24 Q…" at bounding box center [345, 507] width 234 height 314
click at [272, 393] on textarea "Leg: Upcycled Walnut - Dead Flat Finish Toss Pillow: Knife Edge Size: 24 x 24 Q…" at bounding box center [345, 507] width 234 height 314
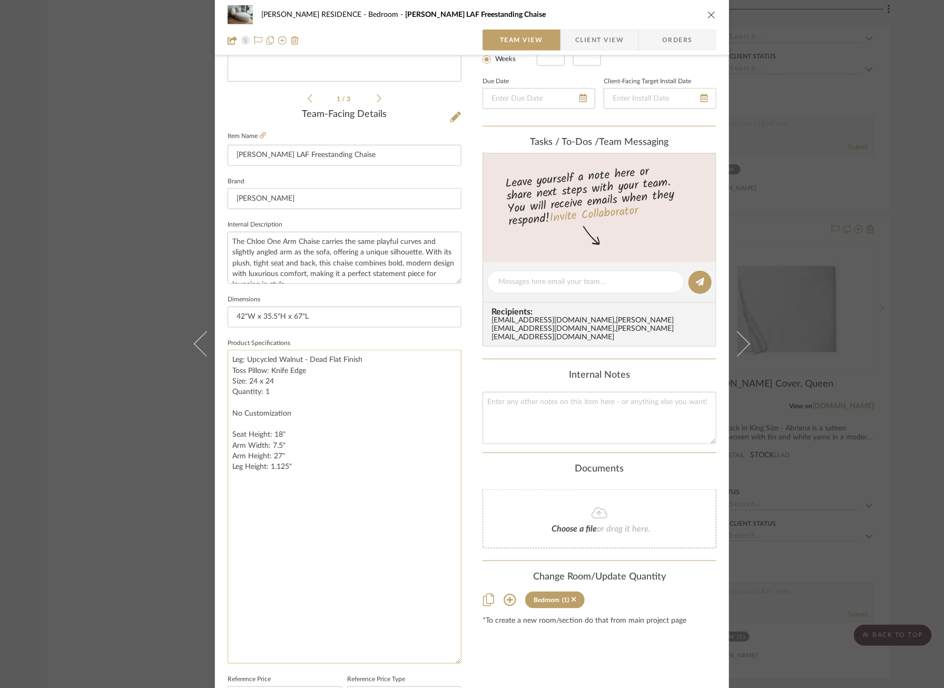
click at [442, 416] on textarea "Leg: Upcycled Walnut - Dead Flat Finish Toss Pillow: Knife Edge Size: 24 x 24 Q…" at bounding box center [345, 507] width 234 height 314
type textarea "Leg: Upcycled Walnut - Dead Flat Finish Toss Pillow: Knife Edge Size: 24 x 24 Q…"
click at [482, 413] on textarea at bounding box center [599, 418] width 234 height 52
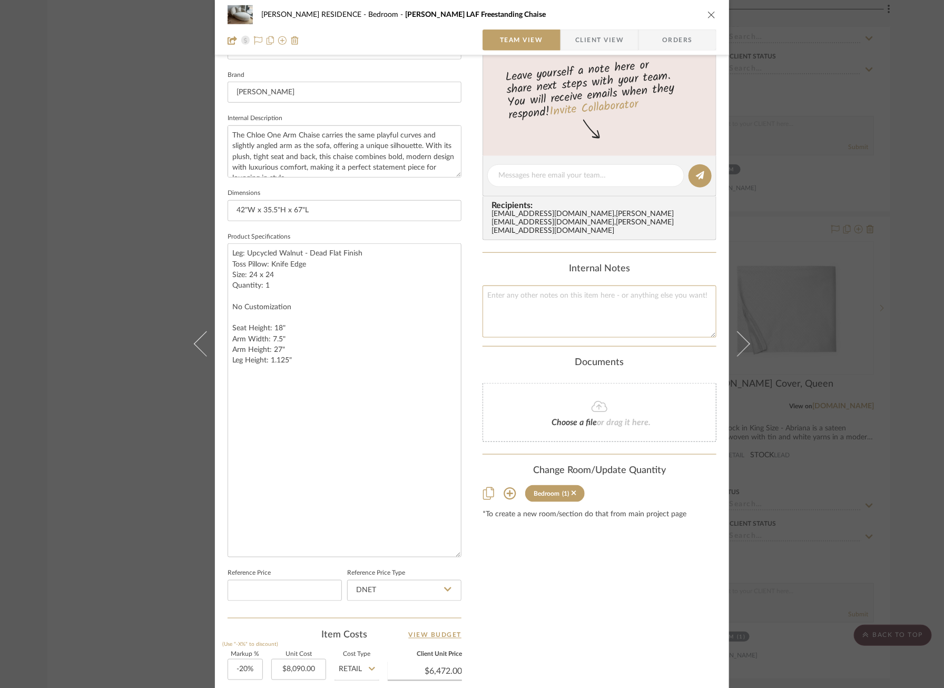
scroll to position [360, 0]
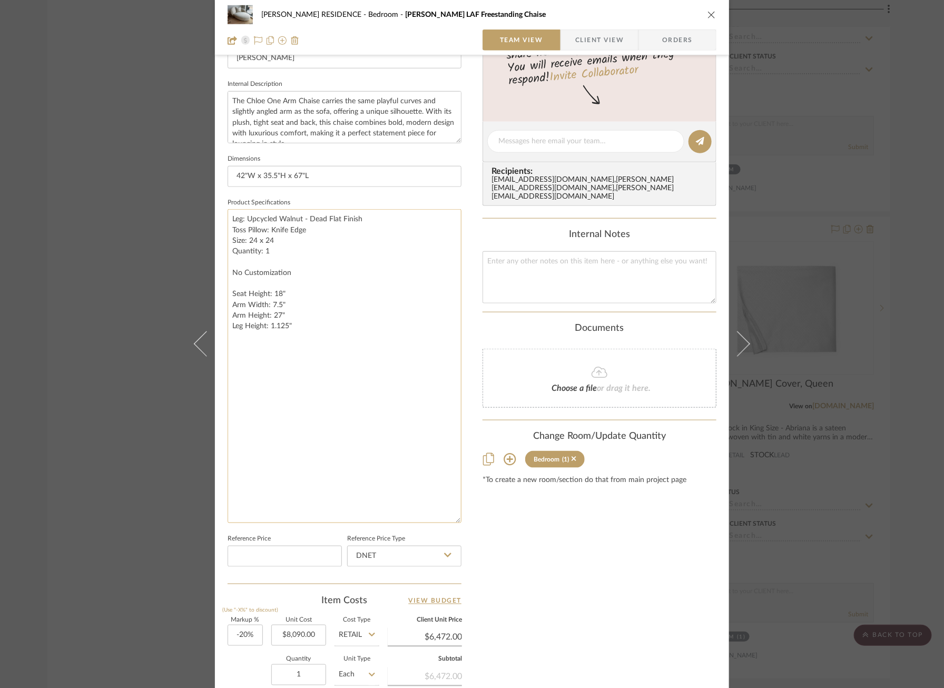
click at [312, 278] on textarea "Leg: Upcycled Walnut - Dead Flat Finish Toss Pillow: Knife Edge Size: 24 x 24 Q…" at bounding box center [345, 366] width 234 height 314
click at [283, 256] on textarea "Leg: Upcycled Walnut - Dead Flat Finish Toss Pillow: Knife Edge Size: 24 x 24 Q…" at bounding box center [345, 366] width 234 height 314
type textarea "Leg: Upcycled Walnut - Dead Flat Finish Toss Pillow: Knife Edge Size: 24 x 24 Q…"
click at [841, 358] on div "[PERSON_NAME] RESIDENCE Bedroom Chloe LAF Freestanding Chaise Team View Client …" at bounding box center [472, 344] width 944 height 688
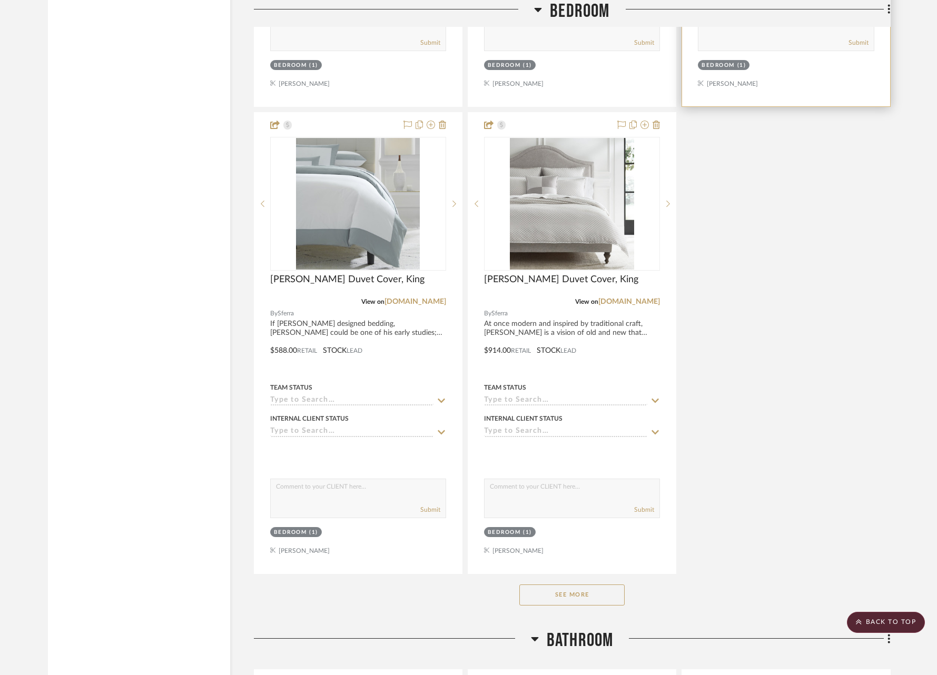
scroll to position [7579, 0]
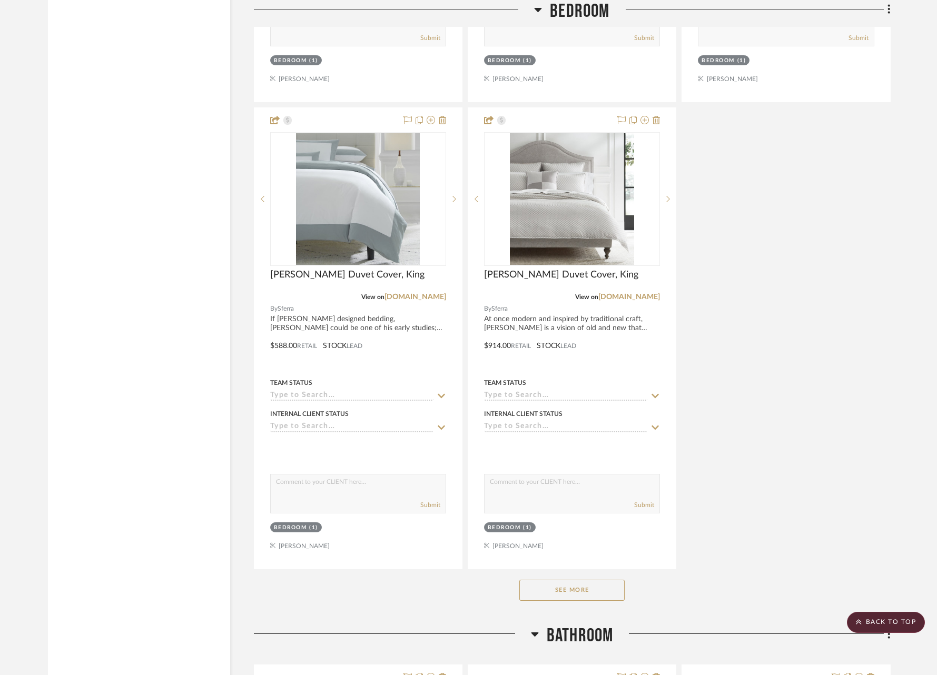
click at [571, 580] on button "See More" at bounding box center [571, 590] width 105 height 21
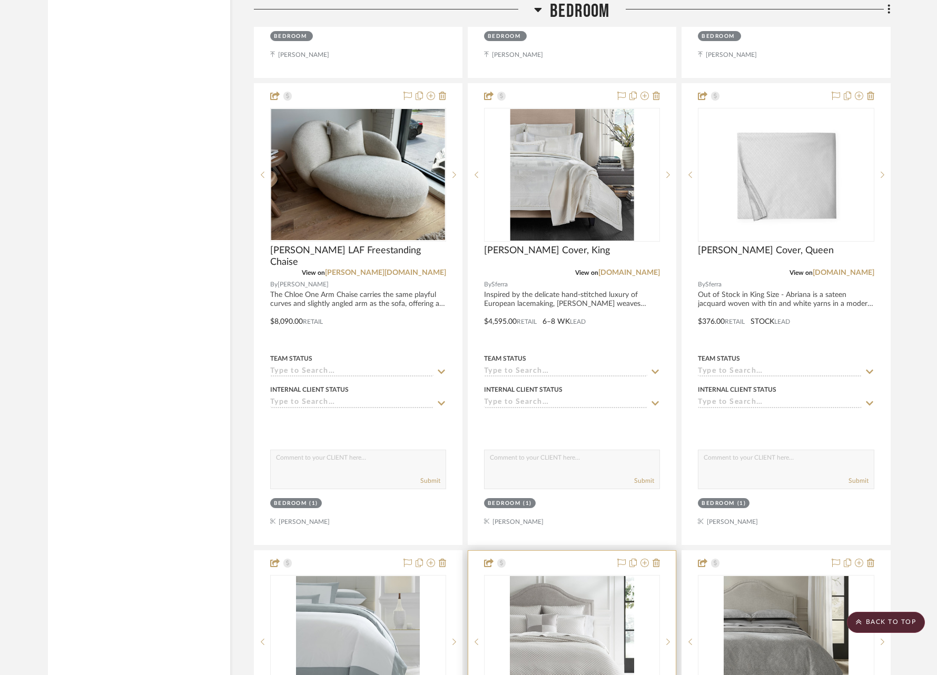
scroll to position [7130, 0]
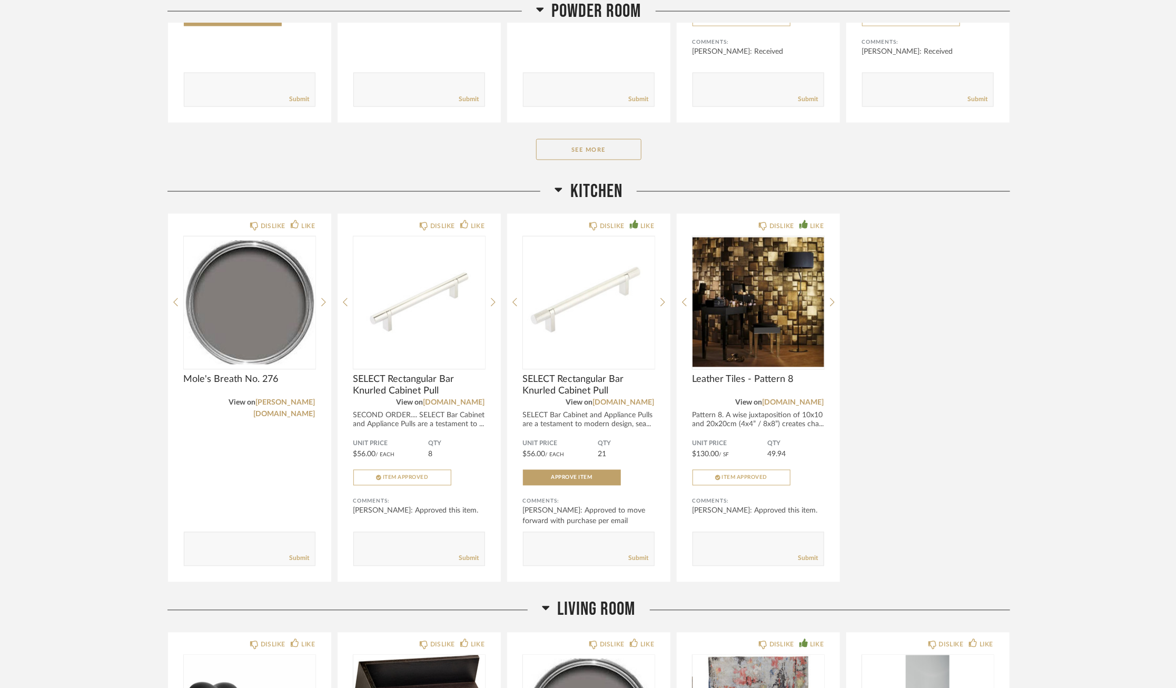
scroll to position [902, 0]
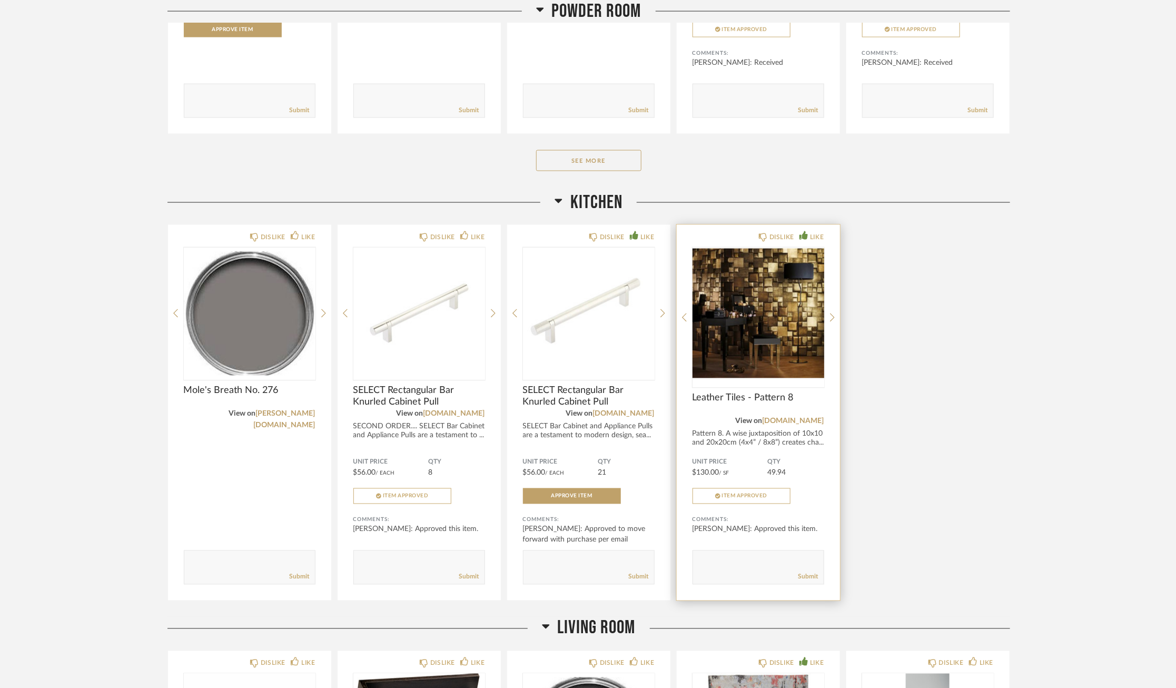
click at [736, 481] on div "Unit Price $130.00 / SF QTY 49.94 Item Approved" at bounding box center [759, 481] width 132 height 46
click at [735, 493] on span "Item Approved" at bounding box center [745, 495] width 46 height 5
click at [760, 334] on img "0" at bounding box center [759, 314] width 132 height 132
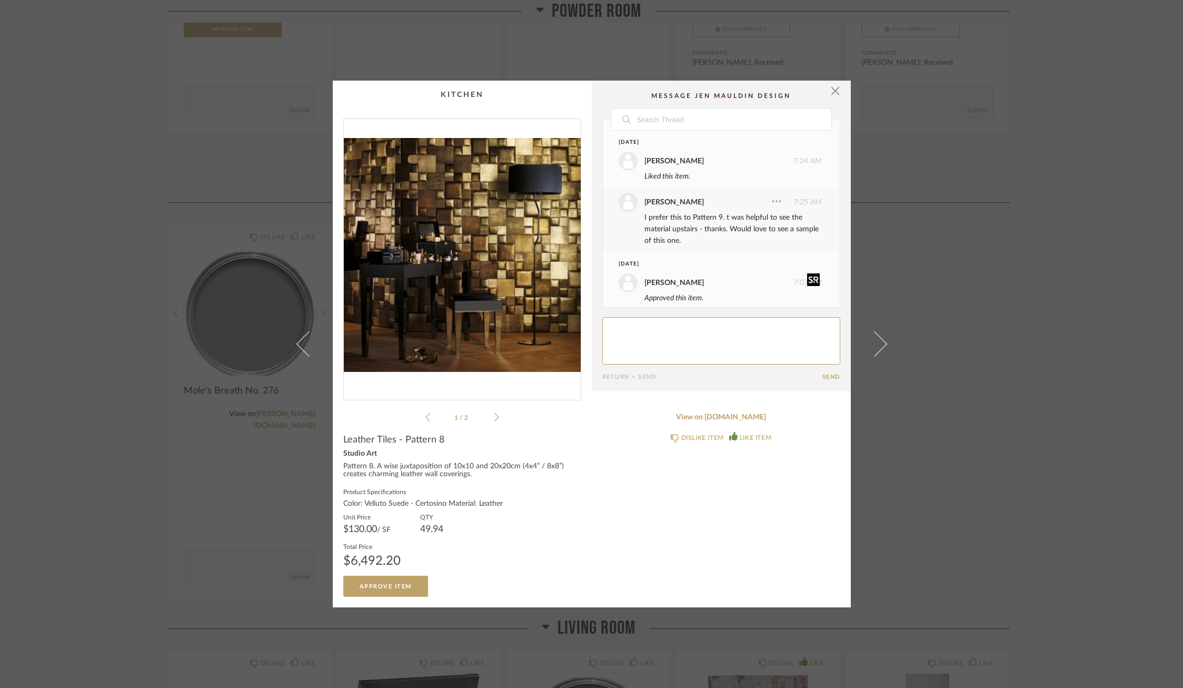
scroll to position [68, 0]
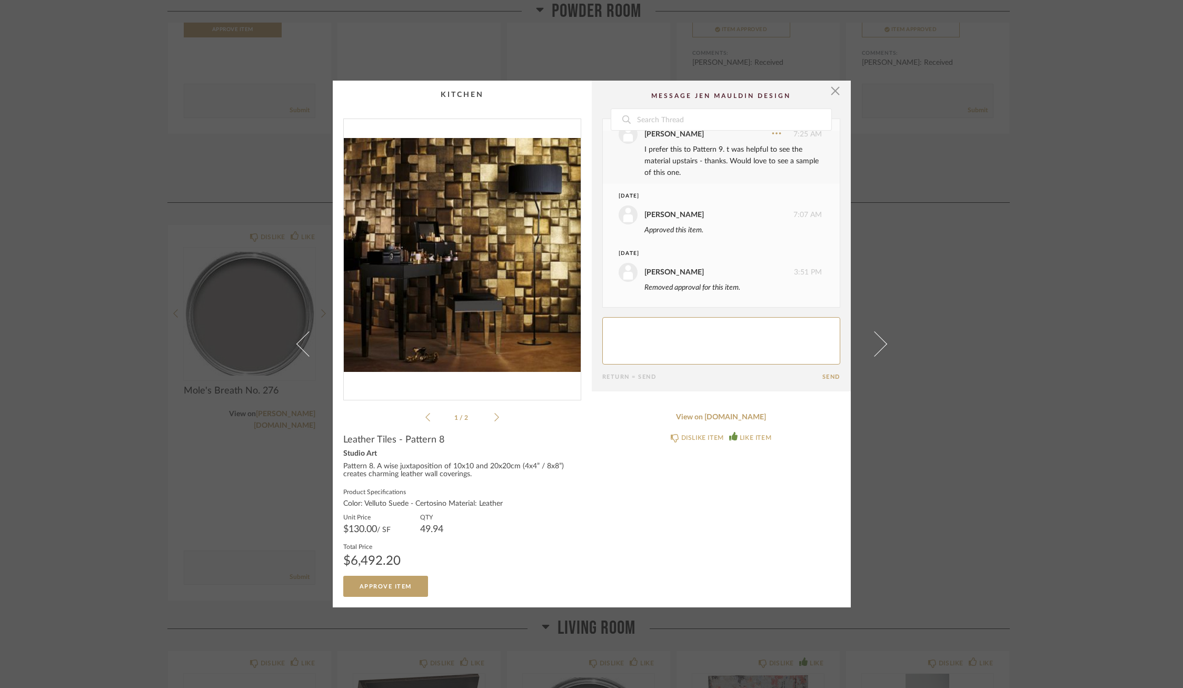
click at [626, 337] on textarea at bounding box center [721, 340] width 238 height 47
type textarea "Price and Quantity Updated"
click at [834, 373] on button "Send" at bounding box center [832, 376] width 18 height 7
click at [966, 299] on div "× 1 / 2 Date February 6th Neal Yanofsky 7:24 AM Liked this item. Neal Yanofsky …" at bounding box center [591, 344] width 1183 height 688
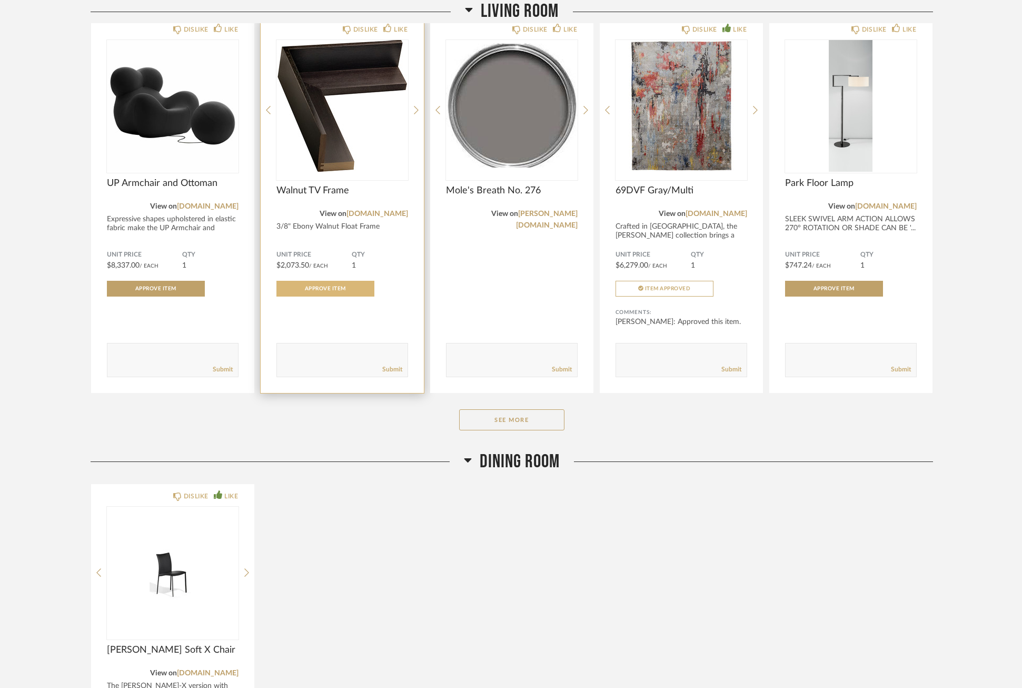
scroll to position [1544, 0]
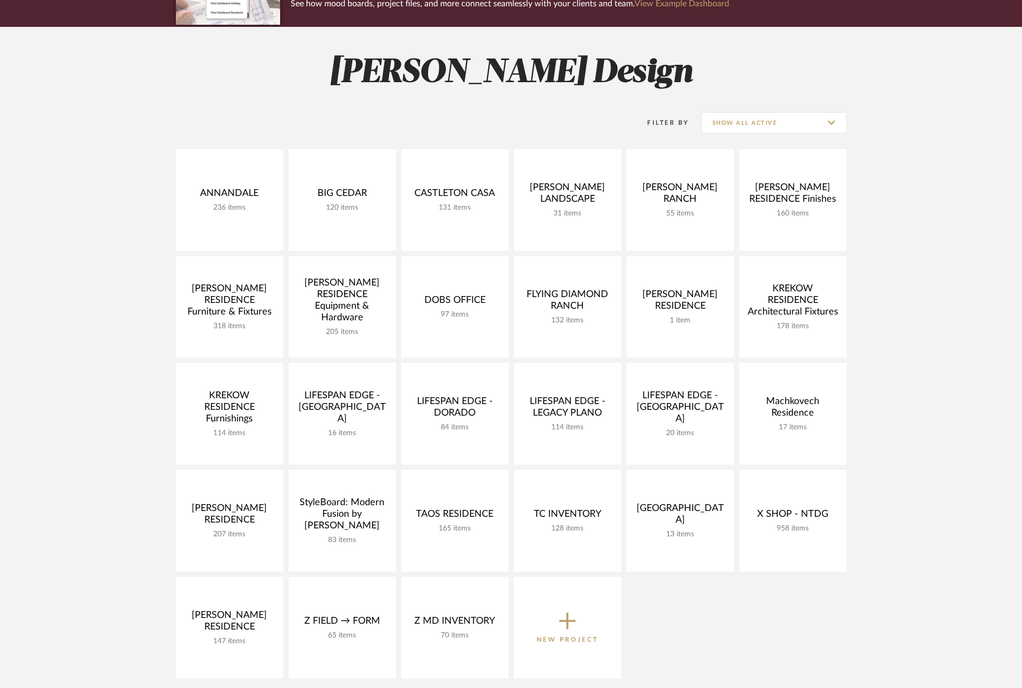
scroll to position [113, 0]
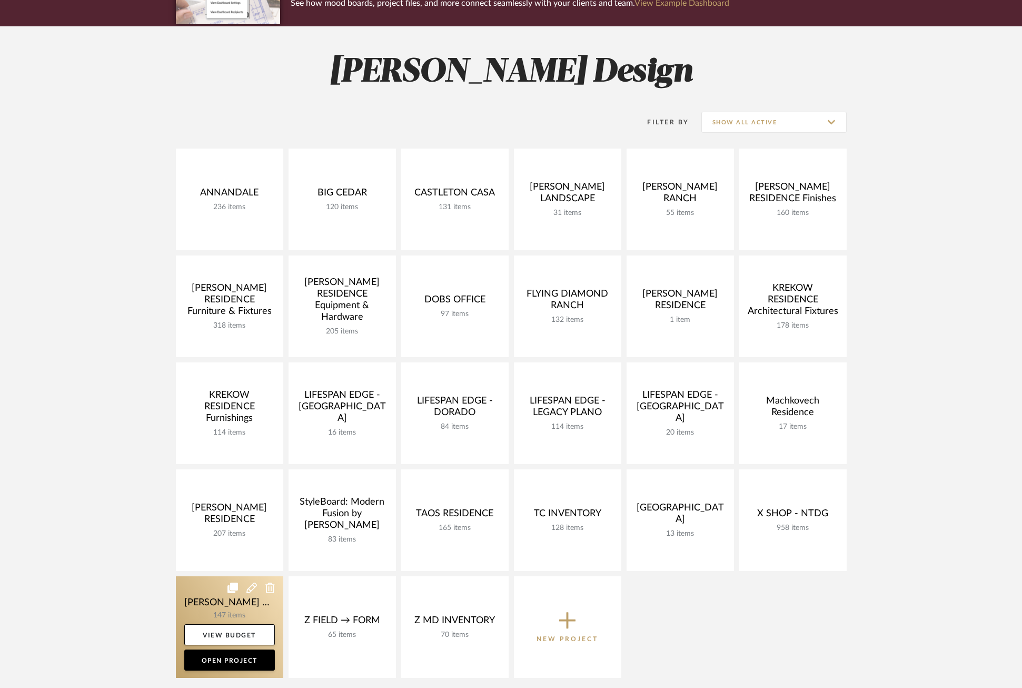
click at [204, 606] on link at bounding box center [229, 627] width 107 height 102
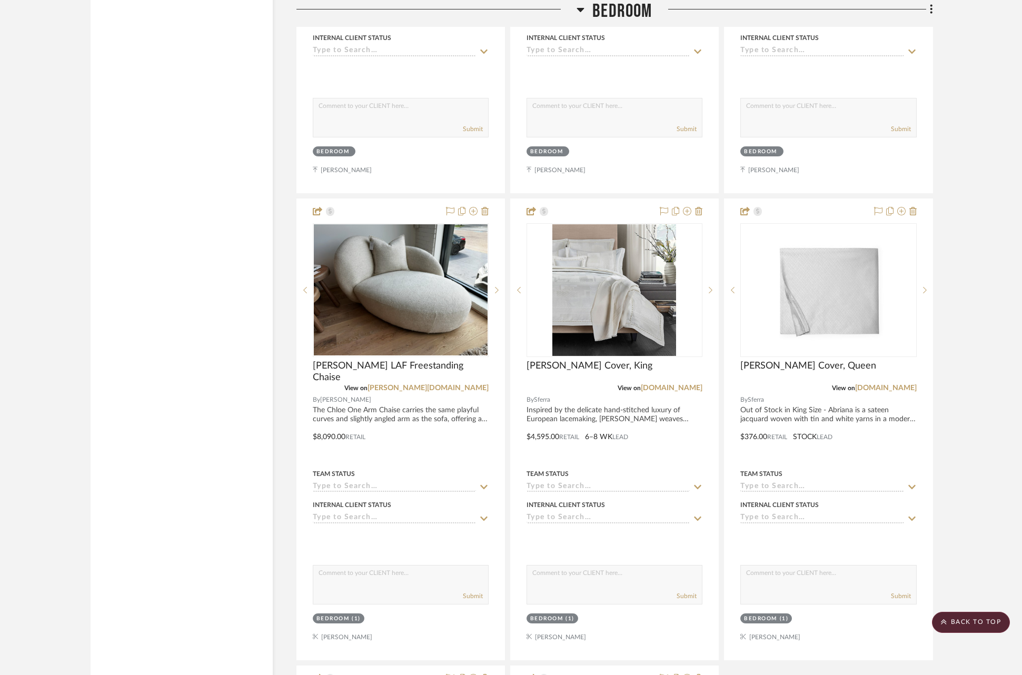
scroll to position [7031, 0]
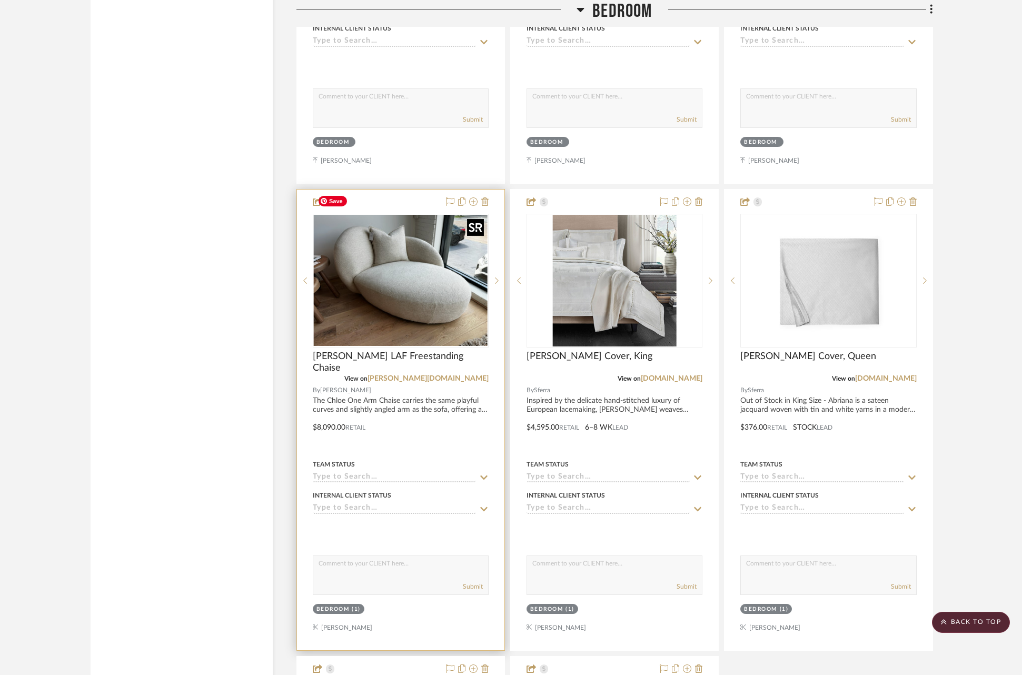
click at [0, 0] on img at bounding box center [0, 0] width 0 height 0
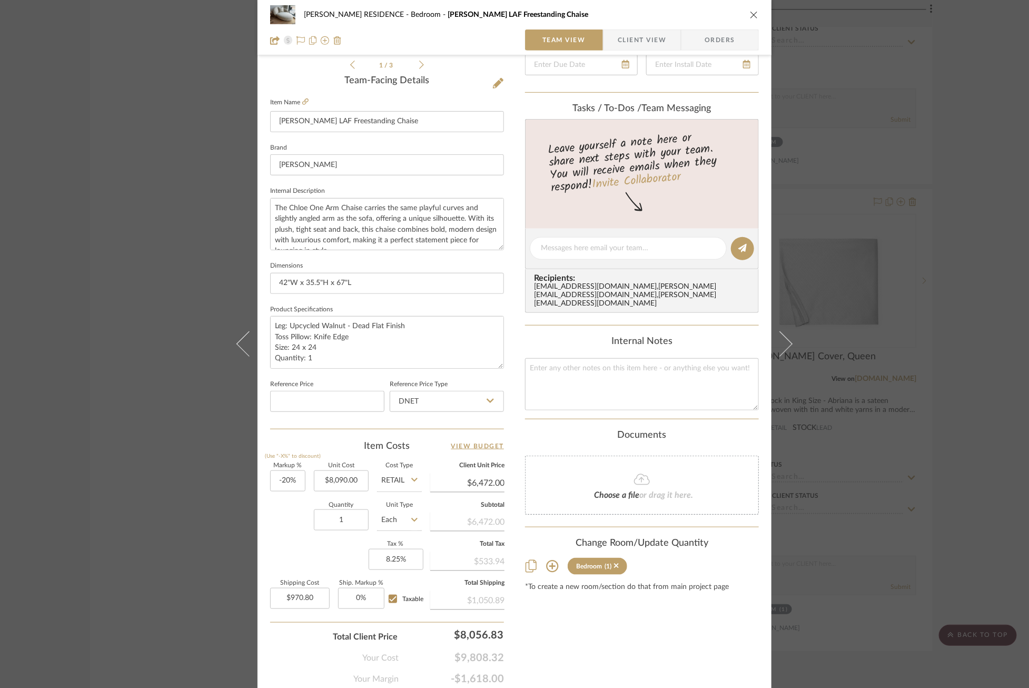
scroll to position [265, 0]
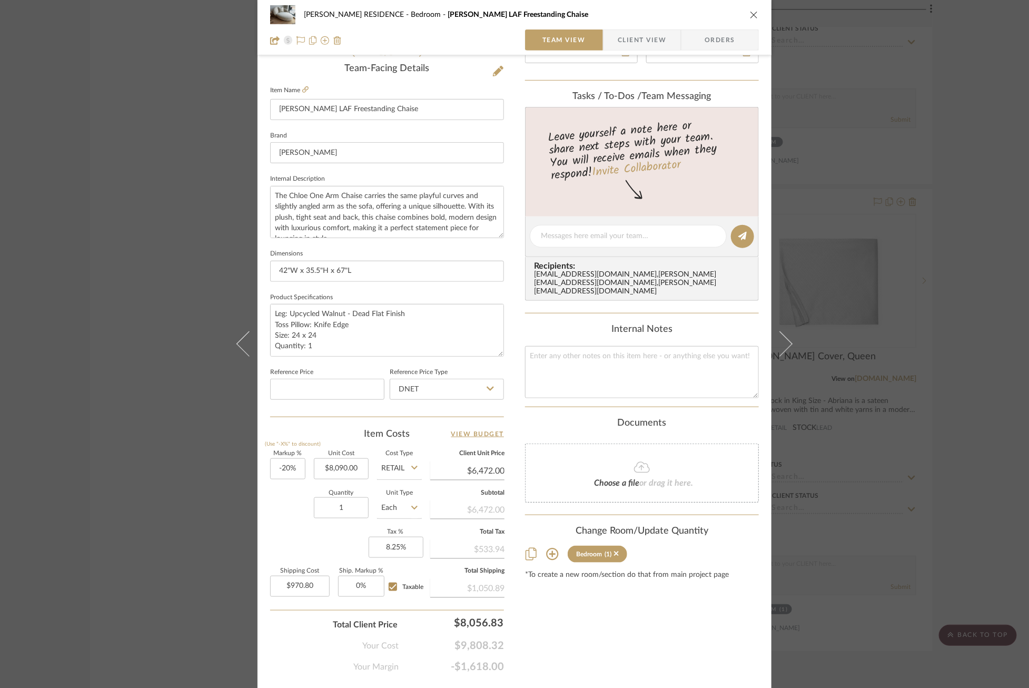
click at [166, 487] on div "[PERSON_NAME] RESIDENCE Bedroom Chloe LAF Freestanding Chaise Team View Client …" at bounding box center [514, 344] width 1029 height 688
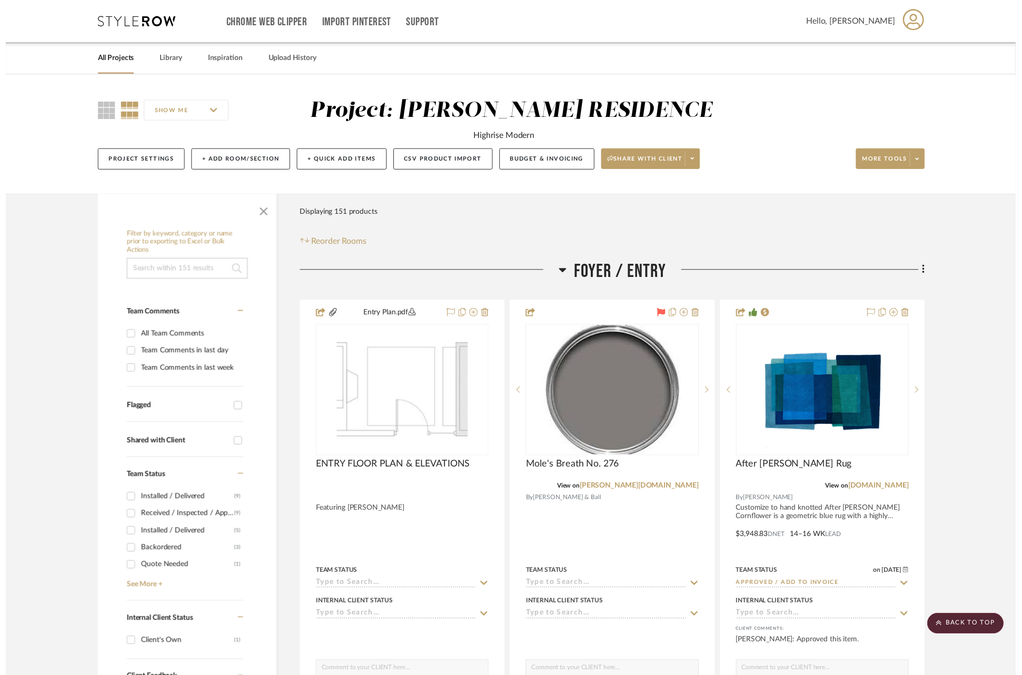
scroll to position [7031, 0]
